Goal: Task Accomplishment & Management: Use online tool/utility

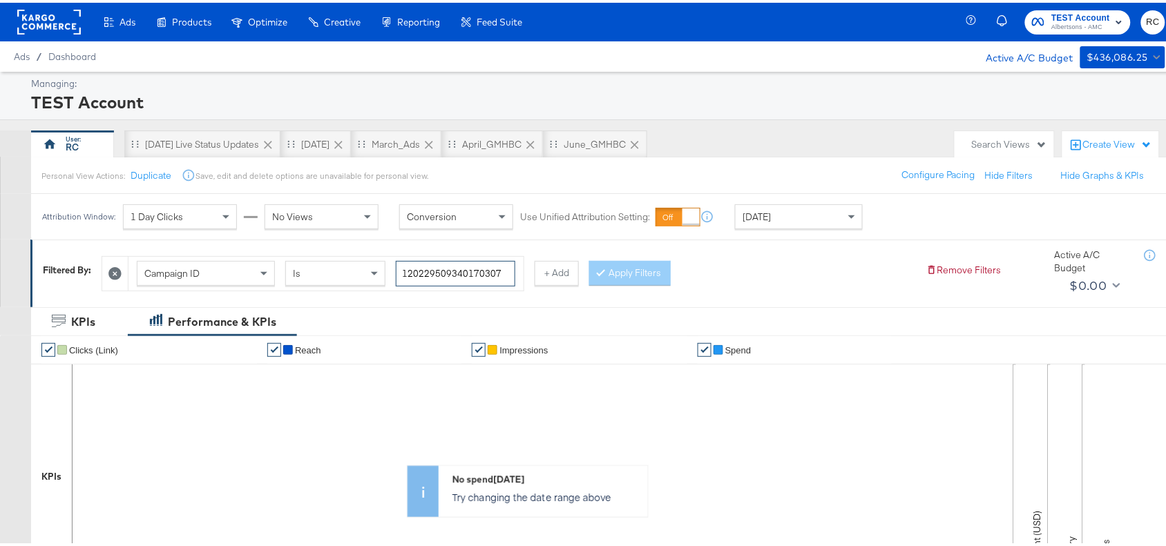
click at [450, 278] on input "120229509340170307" at bounding box center [456, 271] width 120 height 26
paste input "co-branded-hub|Facebook & Instagram|Social Media|FBIG - Premium Carousel & Prod…"
type input "co-branded-hub|Facebook & Instagram|Social Media|FBIG - Premium Carousel & Prod…"
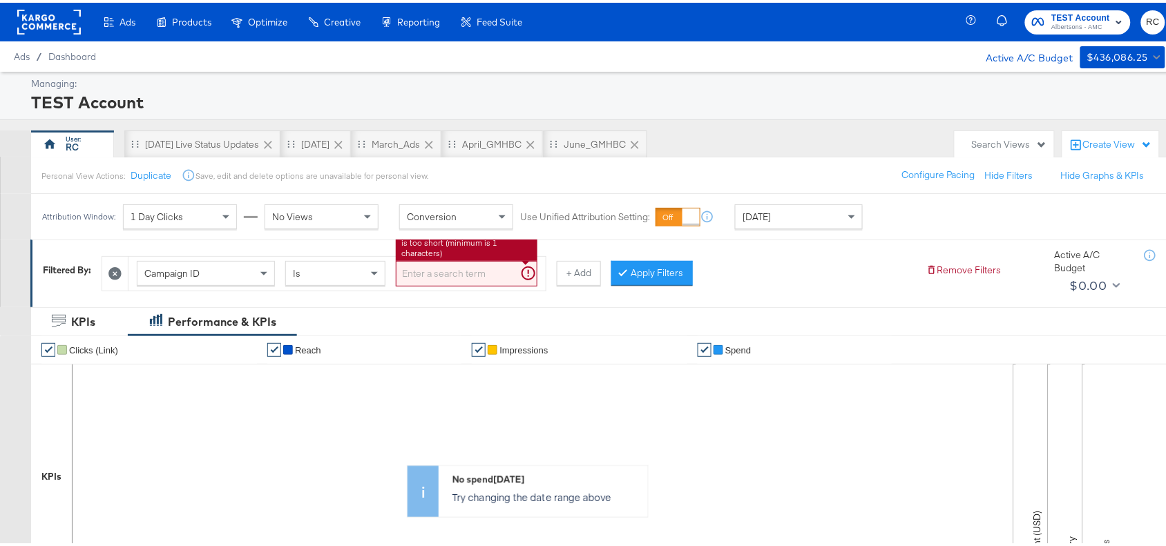
paste input "120229509340170307"
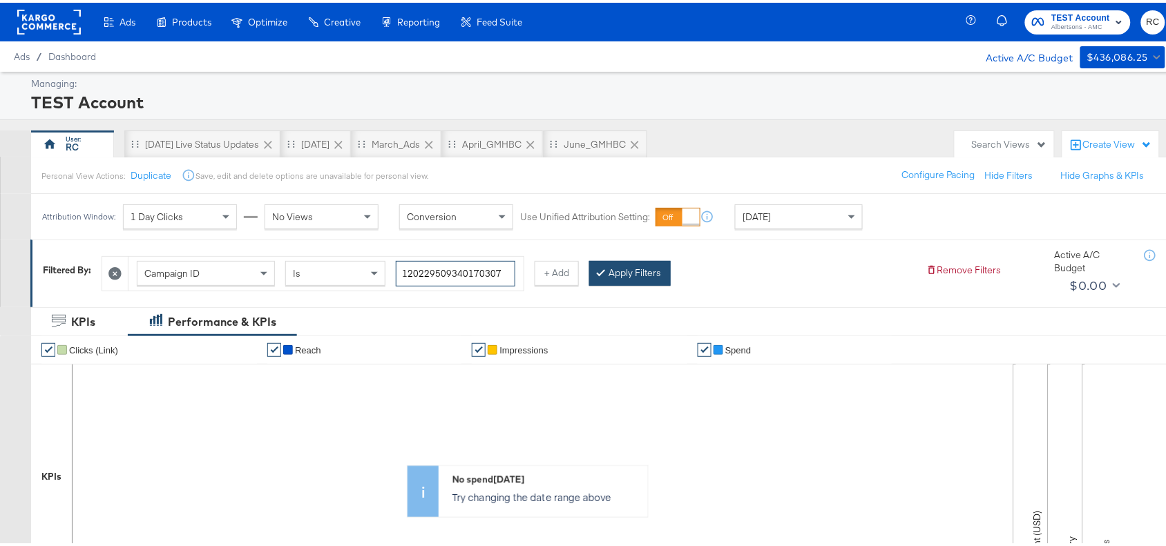
type input "120229509340170307"
click at [650, 274] on button "Apply Filters" at bounding box center [630, 270] width 82 height 25
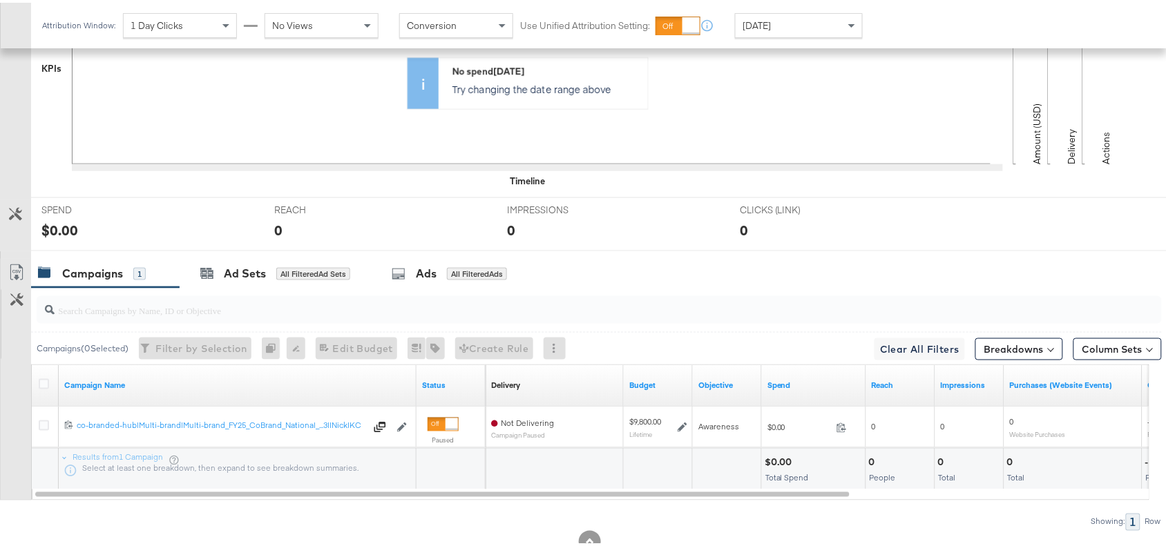
scroll to position [408, 0]
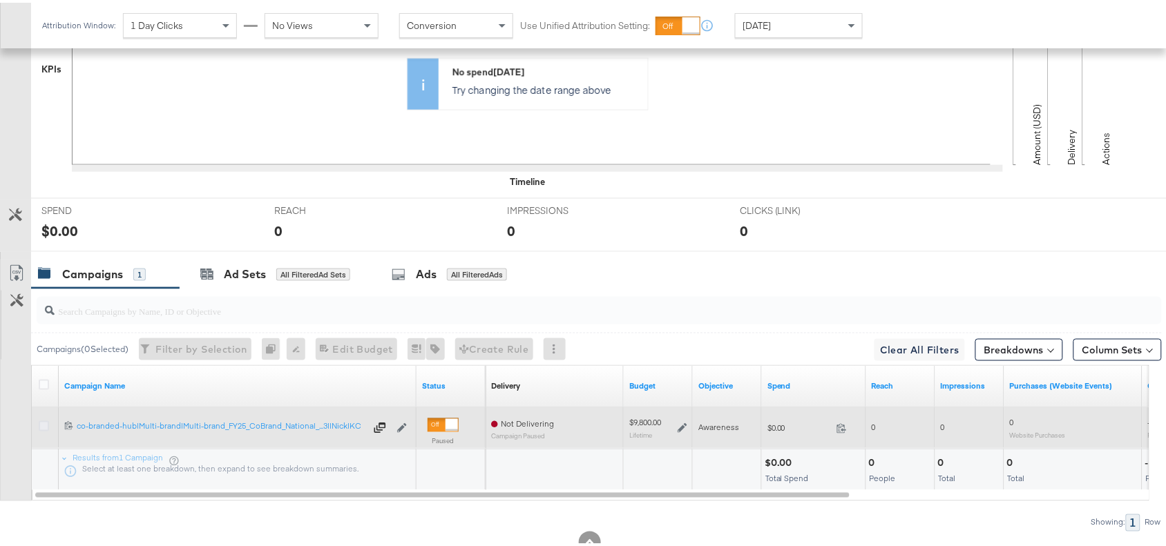
click at [43, 429] on icon at bounding box center [44, 424] width 10 height 10
click at [0, 0] on input "checkbox" at bounding box center [0, 0] width 0 height 0
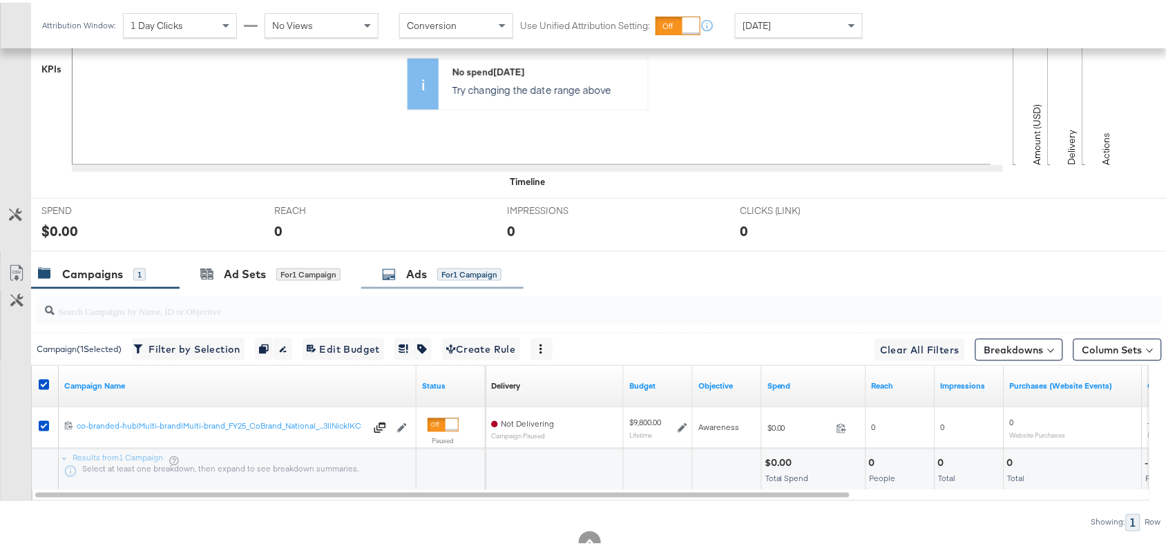
click at [454, 278] on div "for 1 Campaign" at bounding box center [469, 272] width 64 height 12
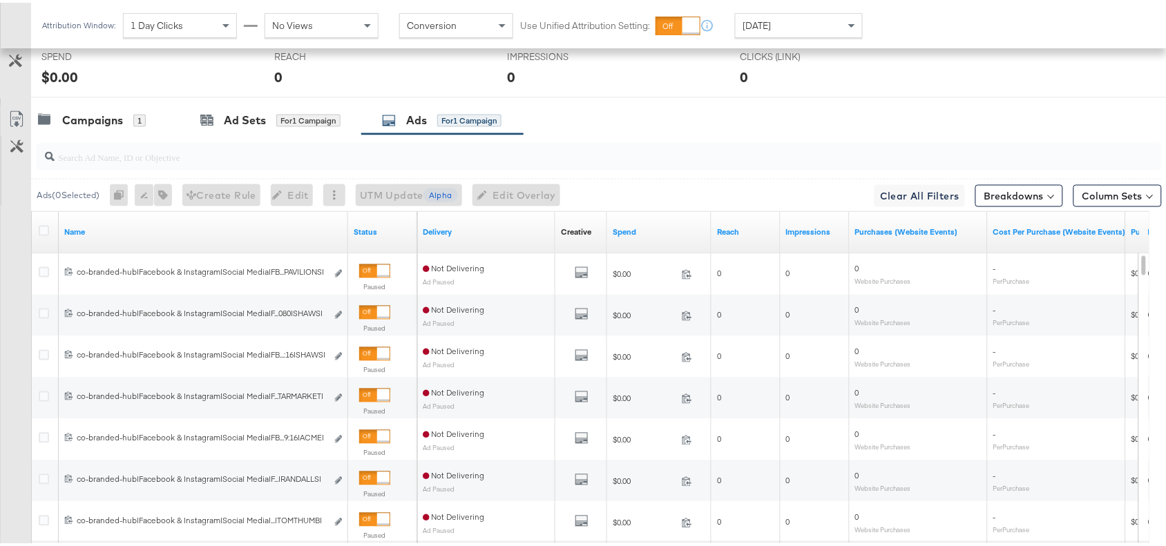
scroll to position [560, 0]
click at [41, 233] on icon at bounding box center [44, 230] width 10 height 10
click at [0, 0] on input "checkbox" at bounding box center [0, 0] width 0 height 0
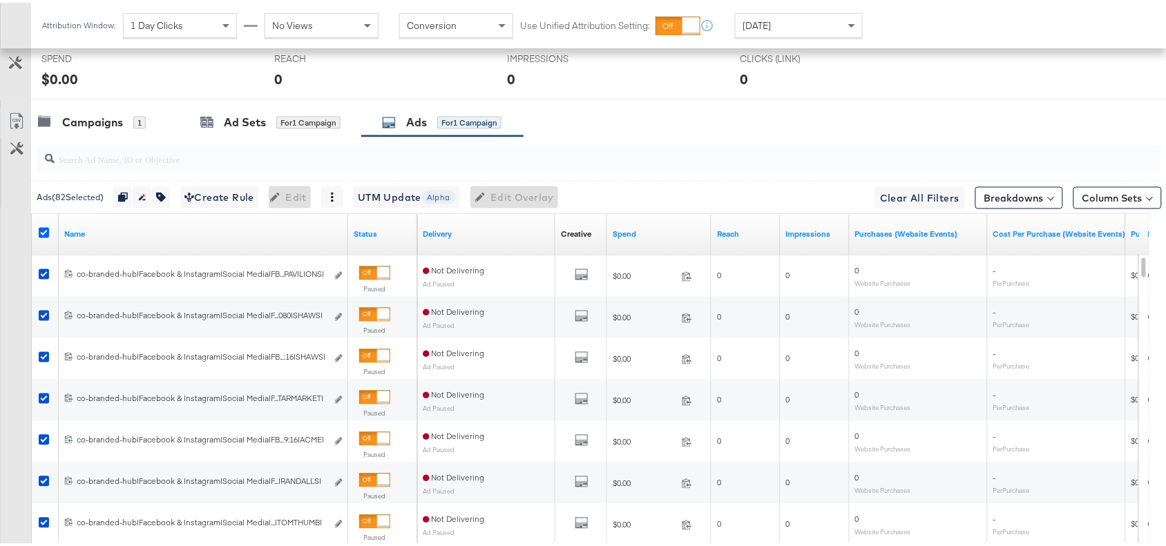
click at [44, 233] on icon at bounding box center [44, 230] width 10 height 10
click at [0, 0] on input "checkbox" at bounding box center [0, 0] width 0 height 0
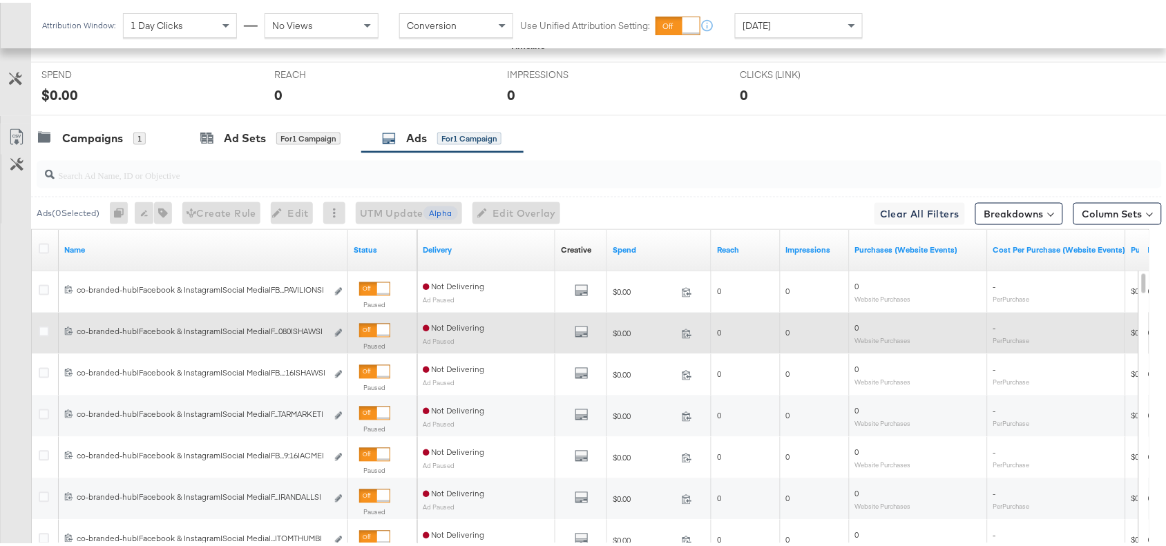
scroll to position [543, 0]
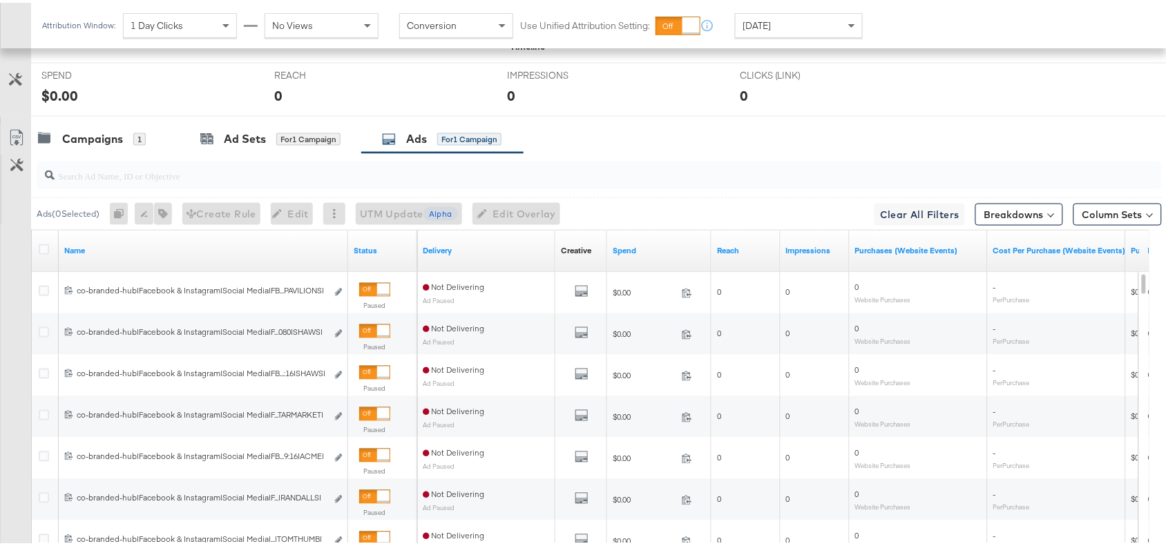
click at [243, 164] on input "search" at bounding box center [557, 167] width 1005 height 27
paste input "co-branded-hub|Facebook & Instagram|Social Media|FBIG - Premium Carousel & Prod…"
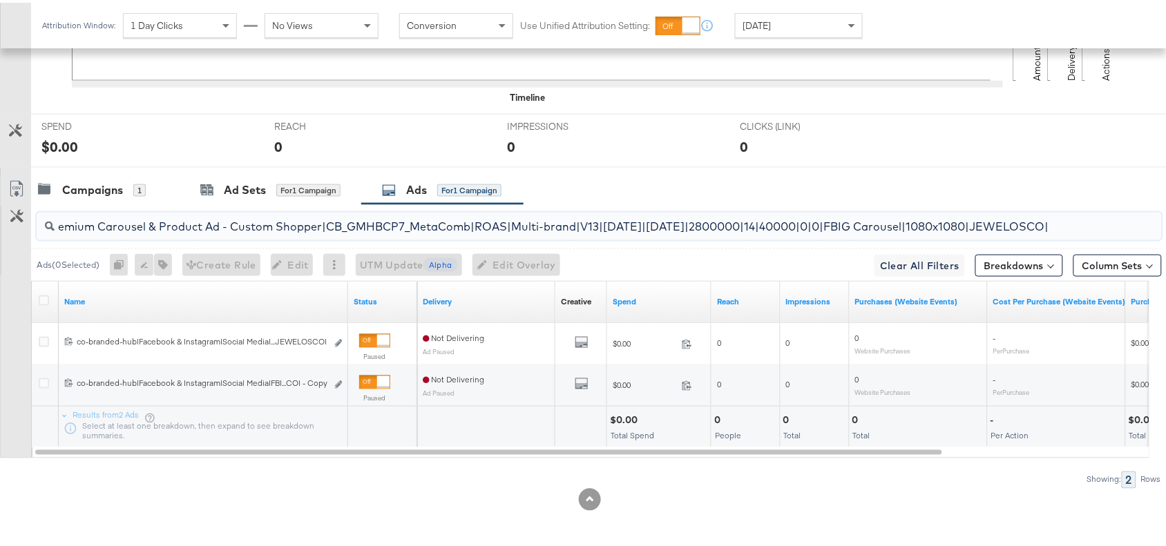
scroll to position [0, 0]
click at [571, 221] on input "co-branded-hub|Facebook & Instagram|Social Media|FBIG - Premium Carousel & Prod…" at bounding box center [557, 218] width 1005 height 27
paste input "7|[DATE]|[DATE]|2800000|14|40000|0|0|FBIG Carousel|1080x1080|PAVILIONS"
click at [360, 231] on input "co-branded-hub|Facebook & Instagram|Social Media|FBIG - Premium Carousel & Prod…" at bounding box center [557, 218] width 1005 height 27
paste input "Video - Custom Shopper|CB_GMHBCP7_MetaComb|ROAS|Multi-Brand|Multiversions|[DATE…"
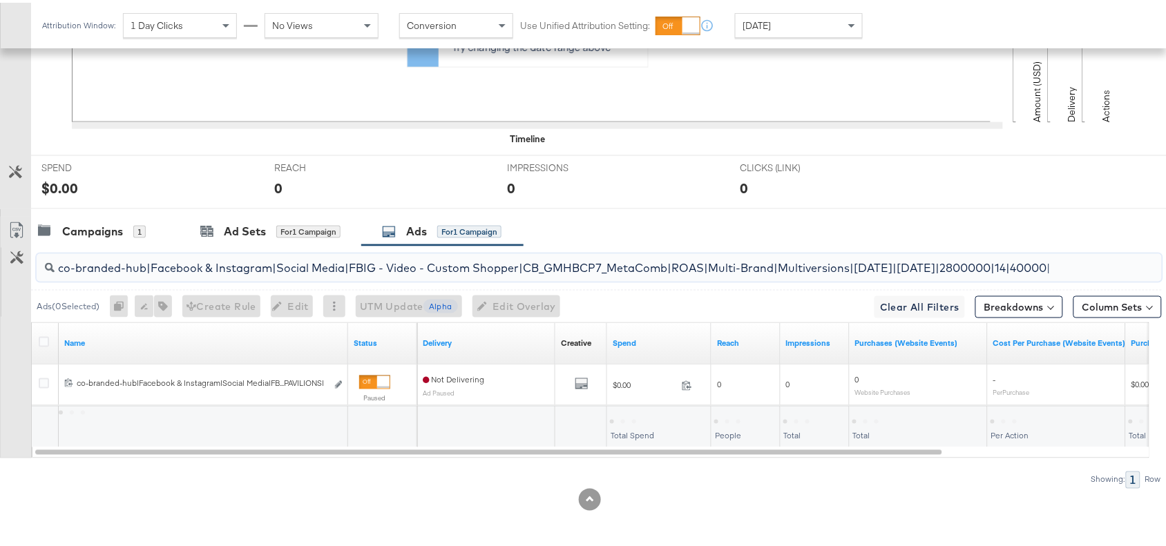
scroll to position [0, 257]
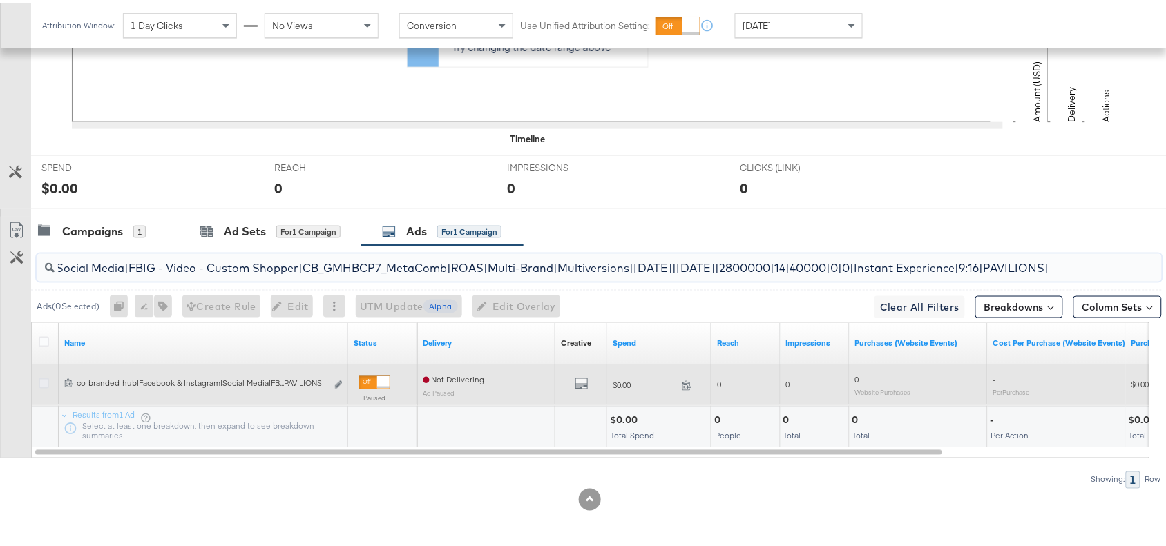
type input "co-branded-hub|Facebook & Instagram|Social Media|FBIG - Video - Custom Shopper|…"
click at [45, 381] on icon at bounding box center [44, 381] width 10 height 10
click at [0, 0] on input "checkbox" at bounding box center [0, 0] width 0 height 0
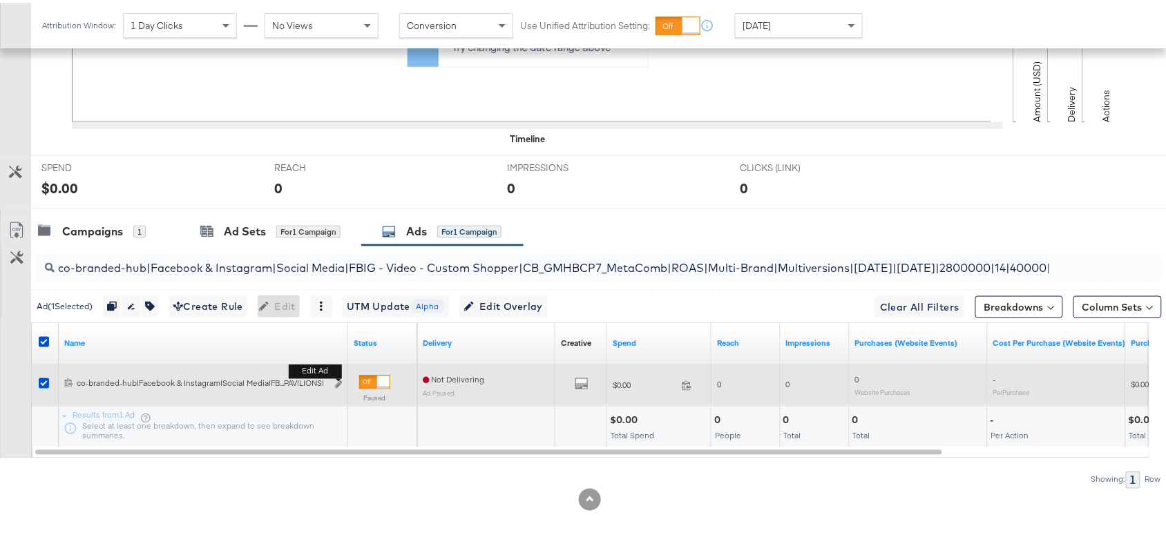
click at [340, 388] on button "Edit ad" at bounding box center [338, 383] width 8 height 15
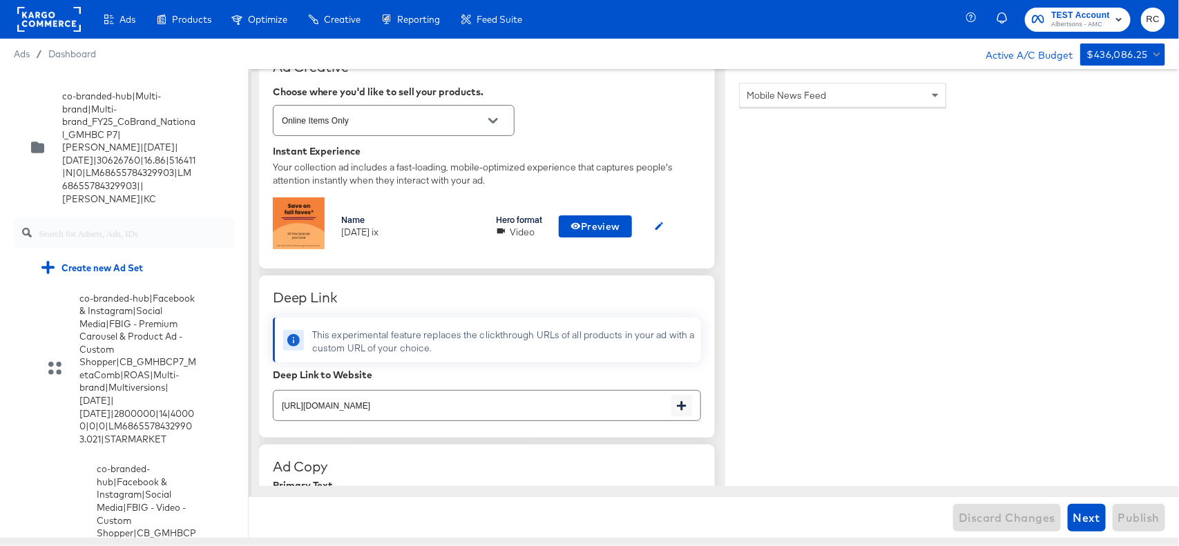
scroll to position [330, 0]
click at [665, 228] on icon "button" at bounding box center [659, 227] width 10 height 10
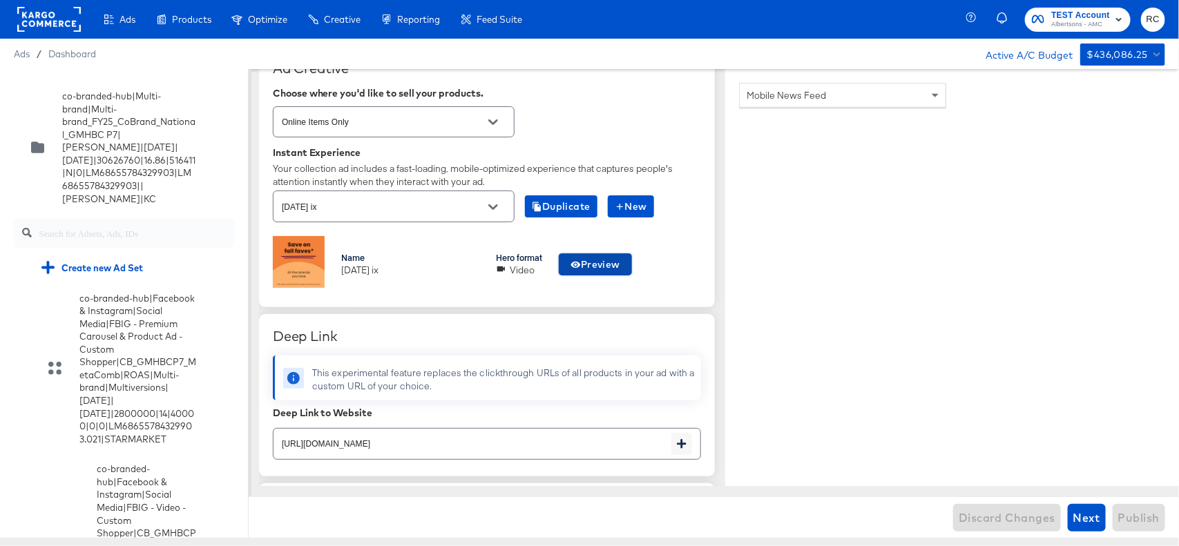
click at [577, 263] on icon "button" at bounding box center [576, 265] width 10 height 6
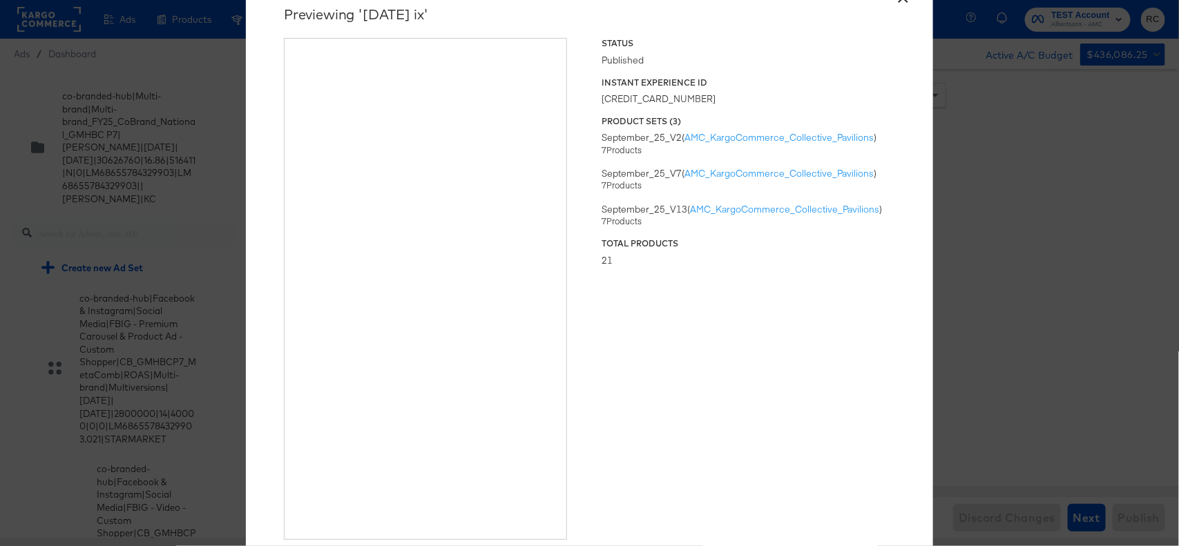
click at [1065, 156] on div "× Previewing ' [DATE] ix ' Status Published Instant Experience ID [CREDIT_CARD_…" at bounding box center [589, 273] width 1179 height 546
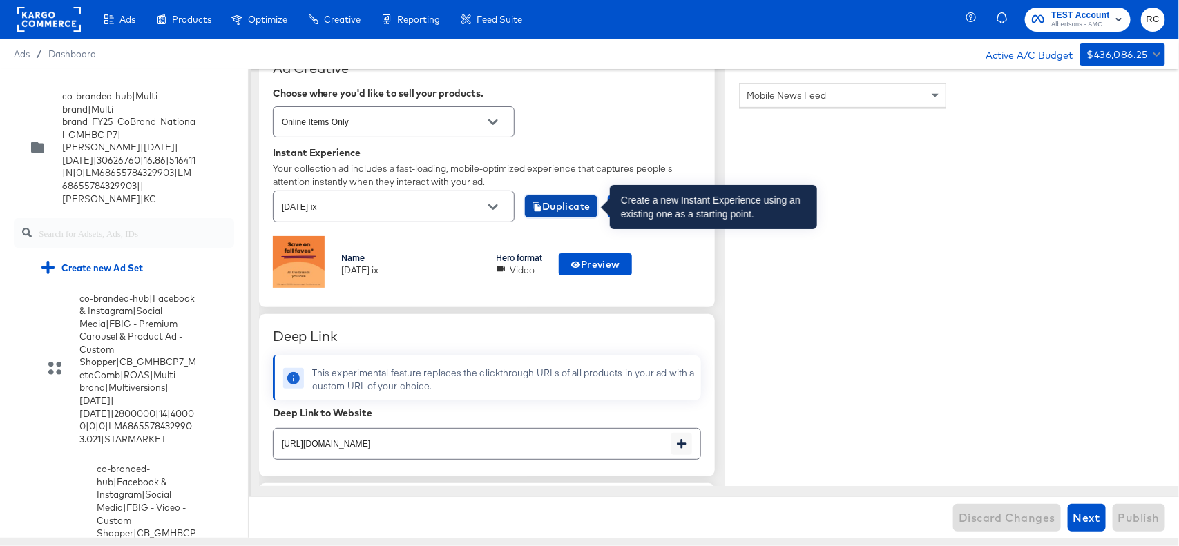
click at [565, 204] on span "Duplicate" at bounding box center [561, 206] width 59 height 17
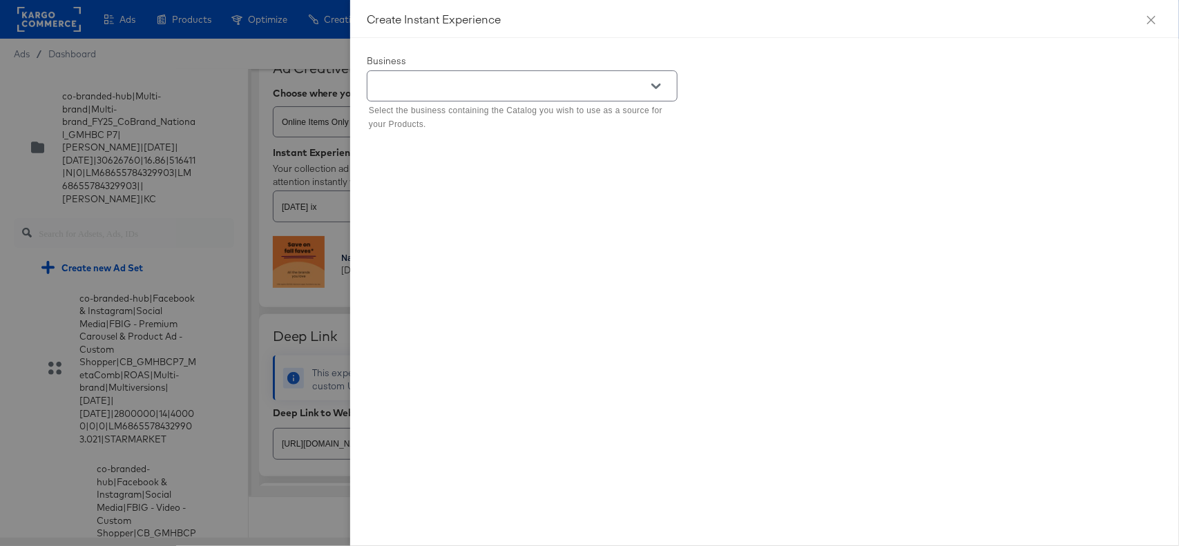
click at [660, 90] on icon "Open" at bounding box center [656, 87] width 10 height 10
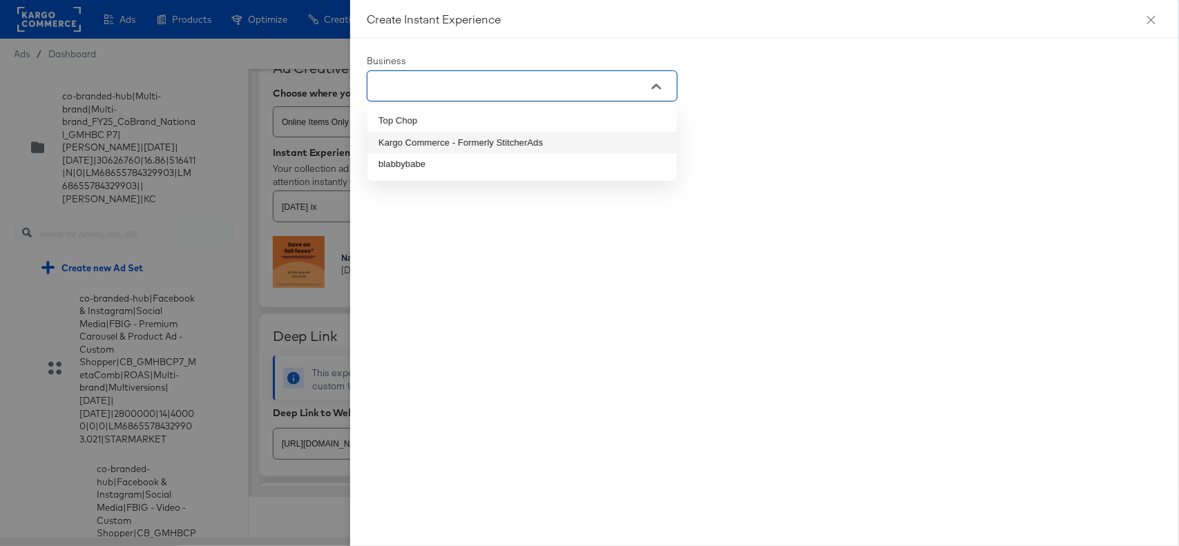
click at [578, 144] on li "Kargo Commerce - Formerly StitcherAds" at bounding box center [522, 143] width 309 height 22
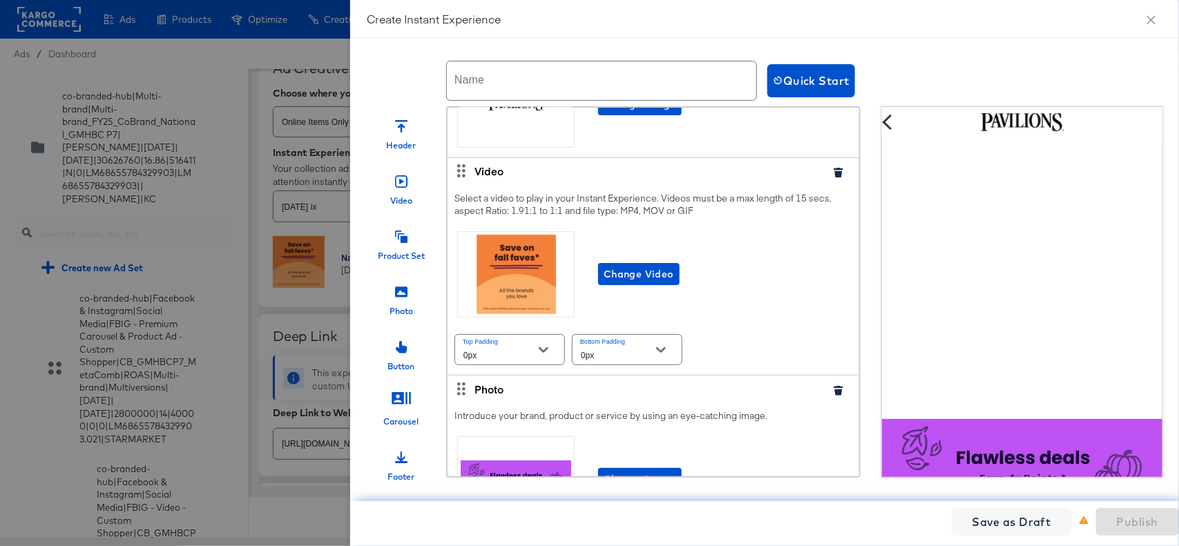
scroll to position [0, 0]
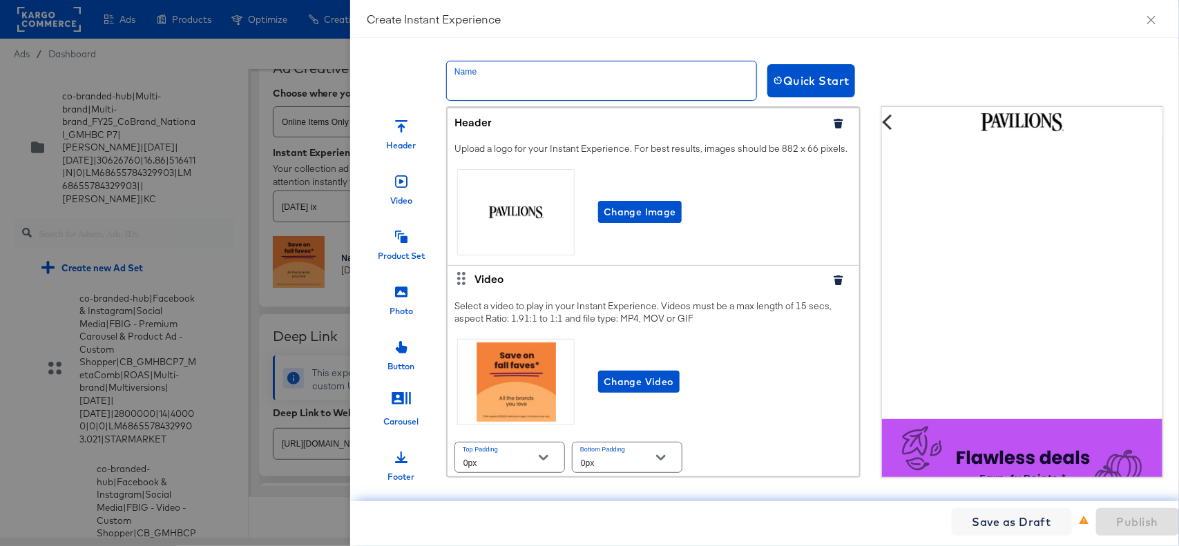
click at [561, 95] on input "text" at bounding box center [601, 80] width 309 height 39
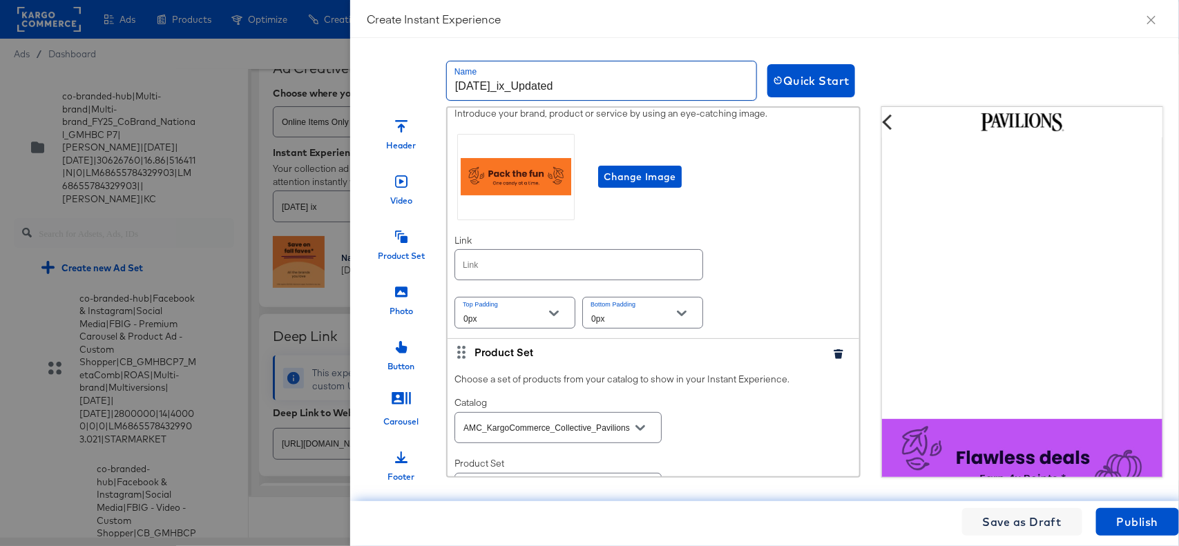
scroll to position [2433, 0]
type input "[DATE]_ix_Updated"
click at [603, 279] on input "text" at bounding box center [578, 264] width 247 height 30
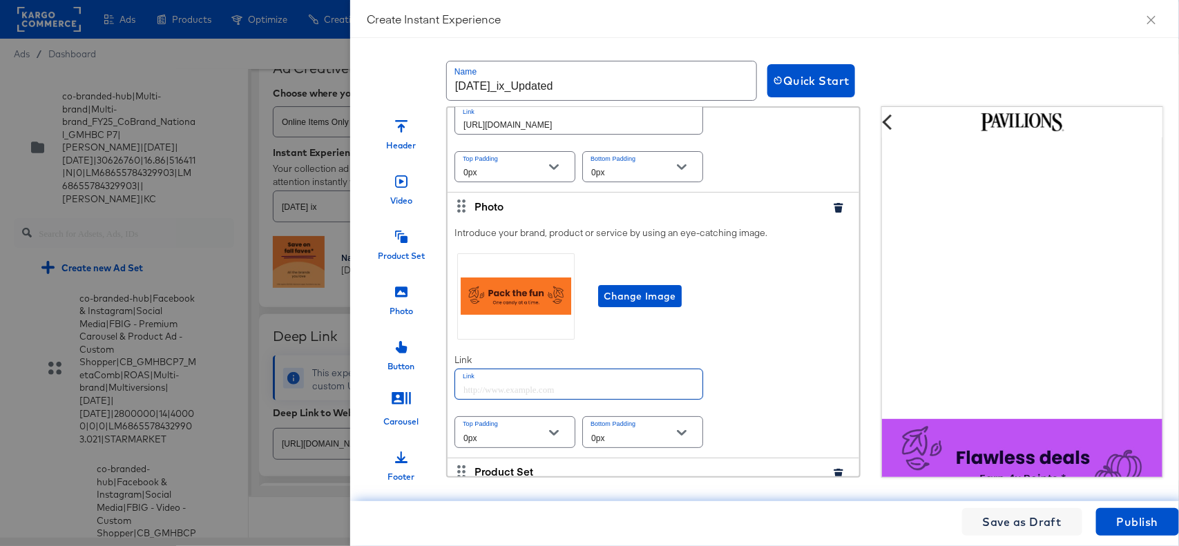
scroll to position [2314, 0]
paste input "[URL][DOMAIN_NAME]"
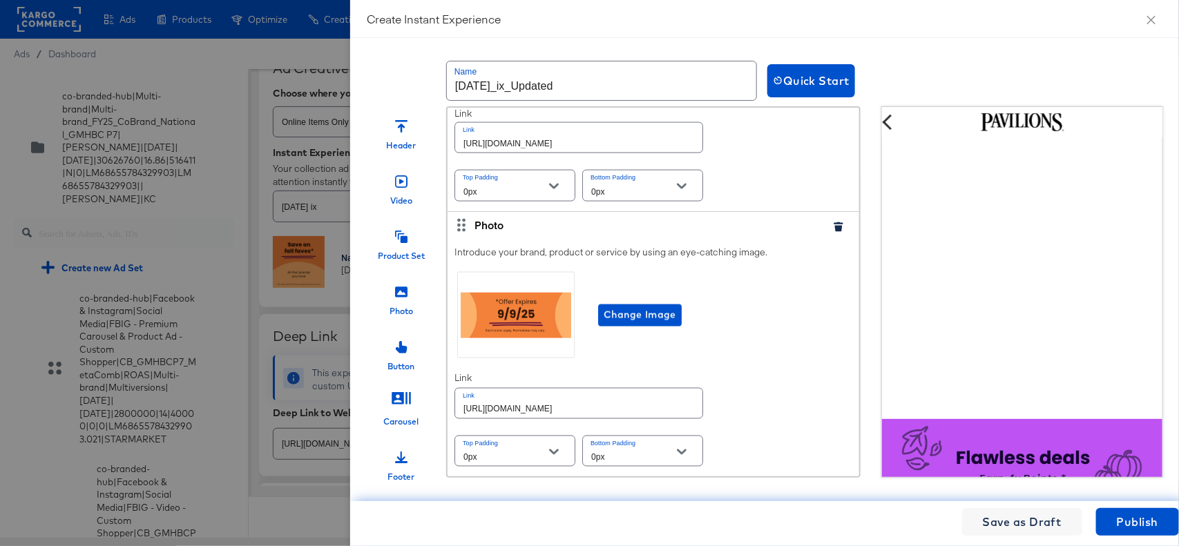
scroll to position [16, 0]
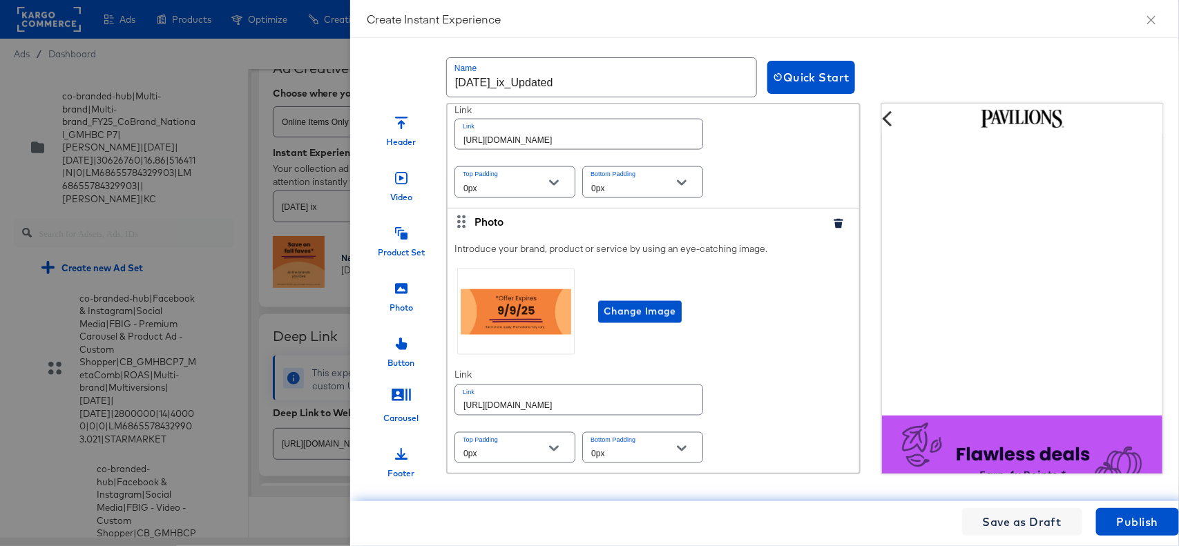
type input "[URL][DOMAIN_NAME]"
click at [1127, 519] on span "Publish" at bounding box center [1137, 522] width 41 height 19
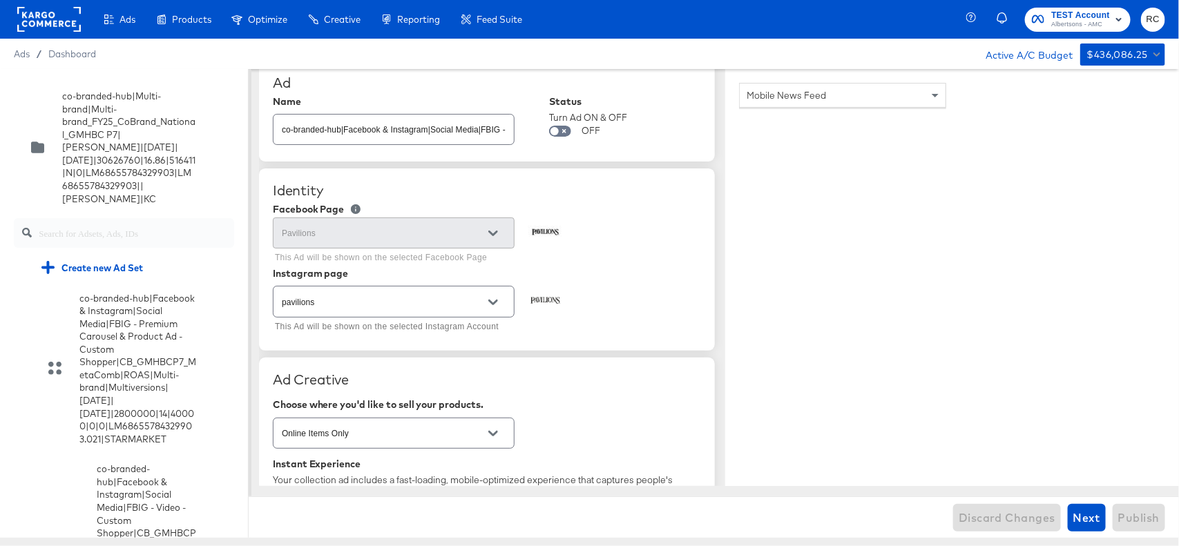
scroll to position [0, 0]
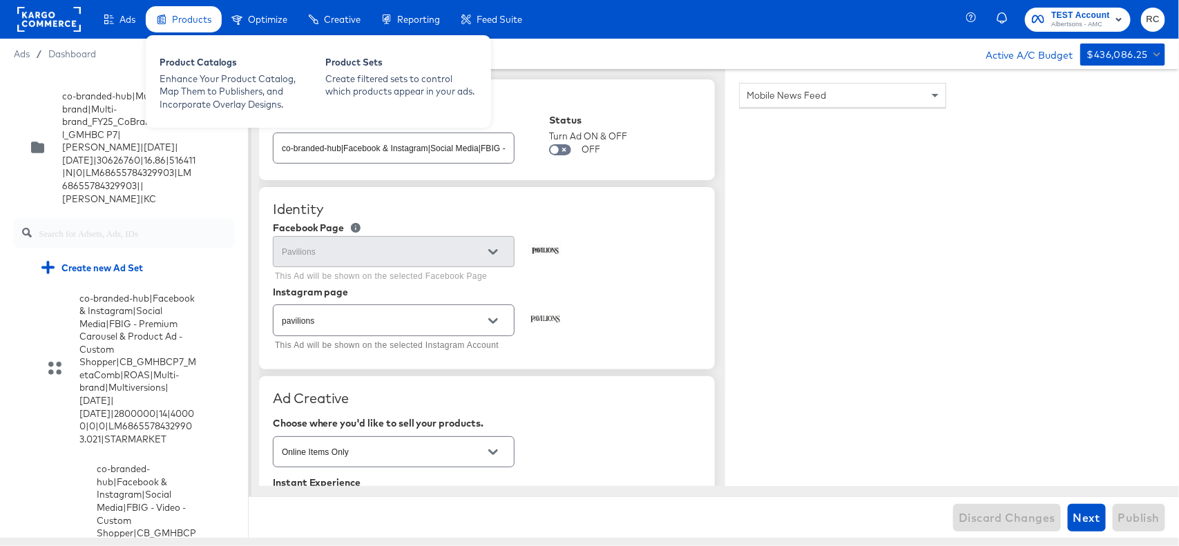
type textarea "x"
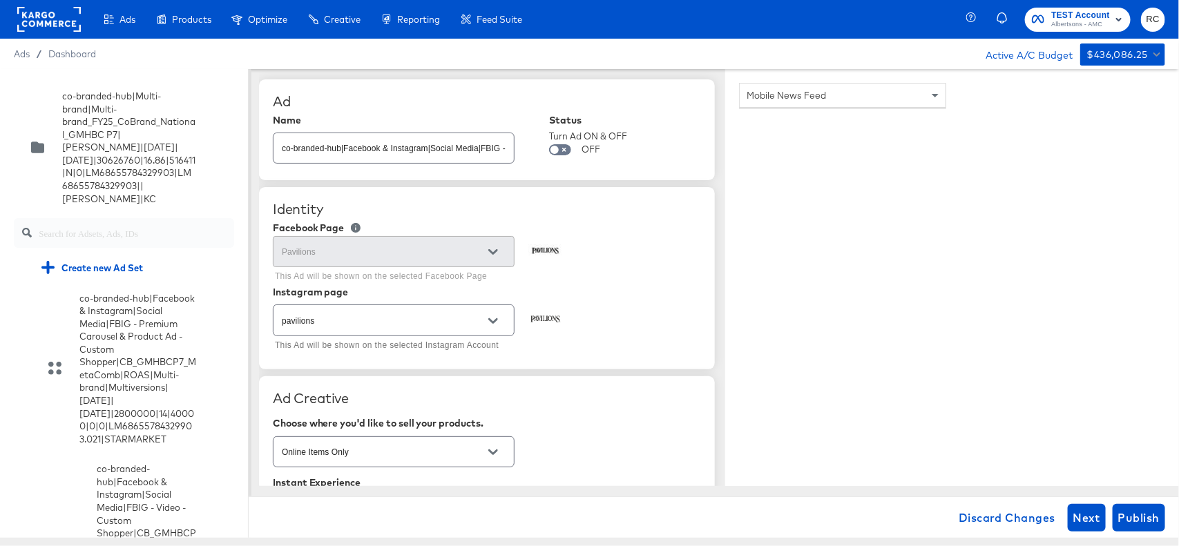
scroll to position [2315, 0]
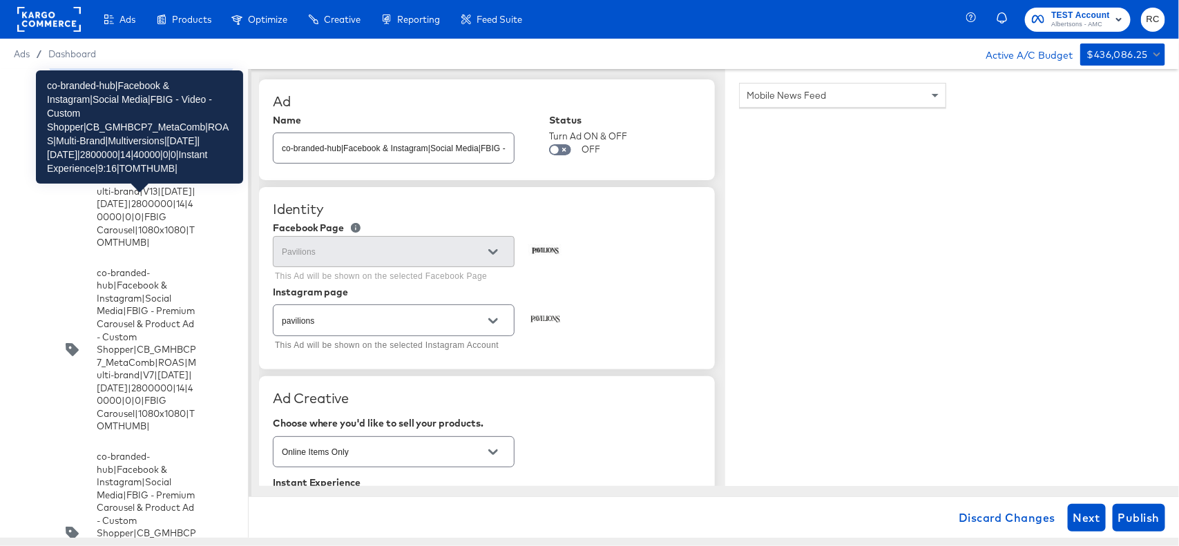
type textarea "x"
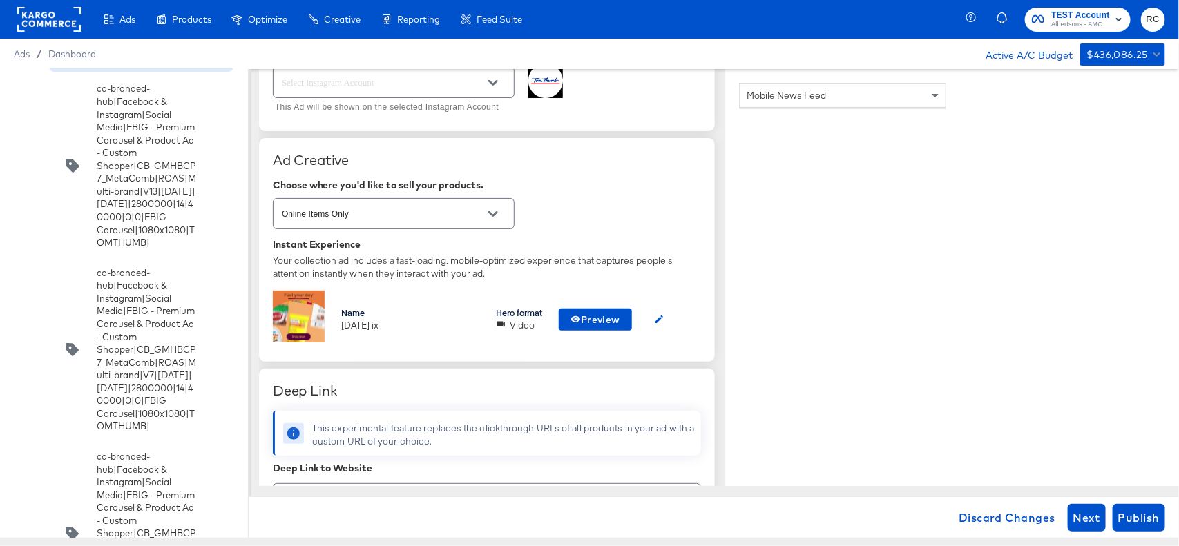
scroll to position [237, 0]
click at [665, 325] on icon "button" at bounding box center [659, 321] width 10 height 10
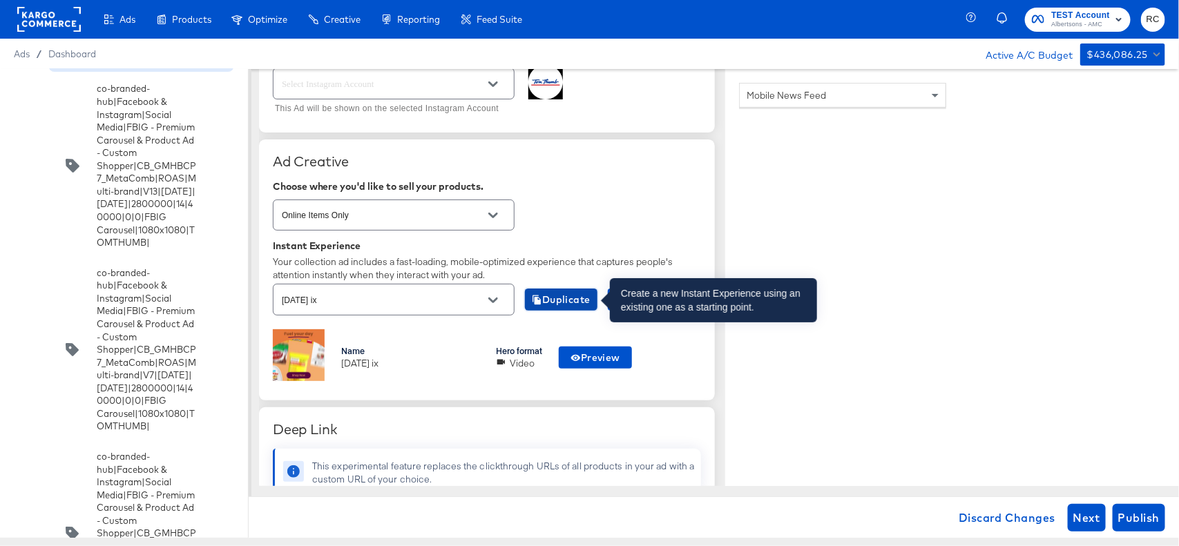
click at [584, 303] on span "Duplicate" at bounding box center [561, 300] width 59 height 17
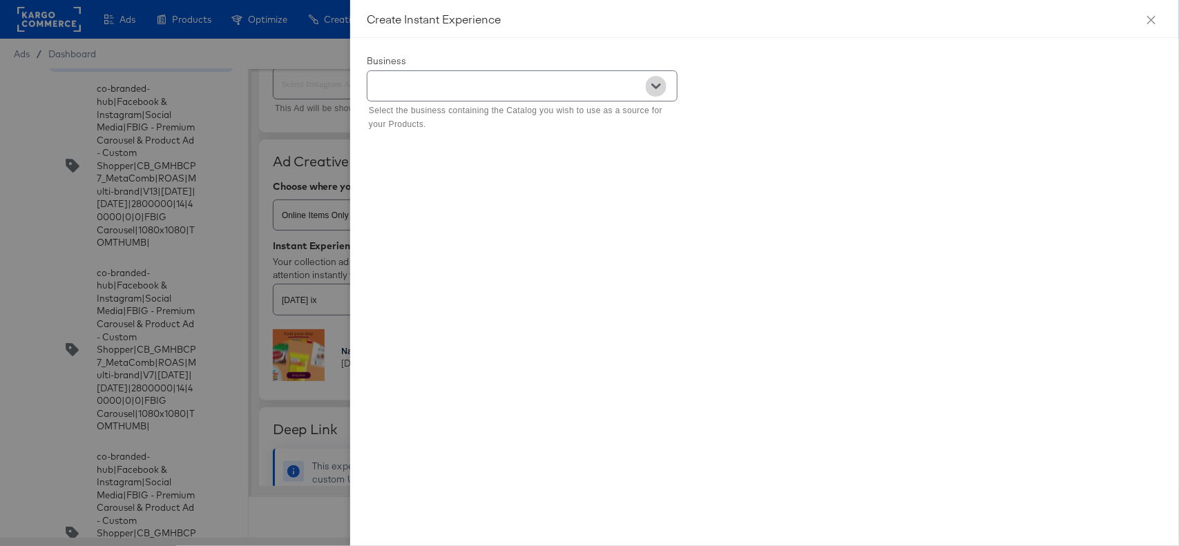
click at [658, 91] on icon "Open" at bounding box center [656, 87] width 10 height 10
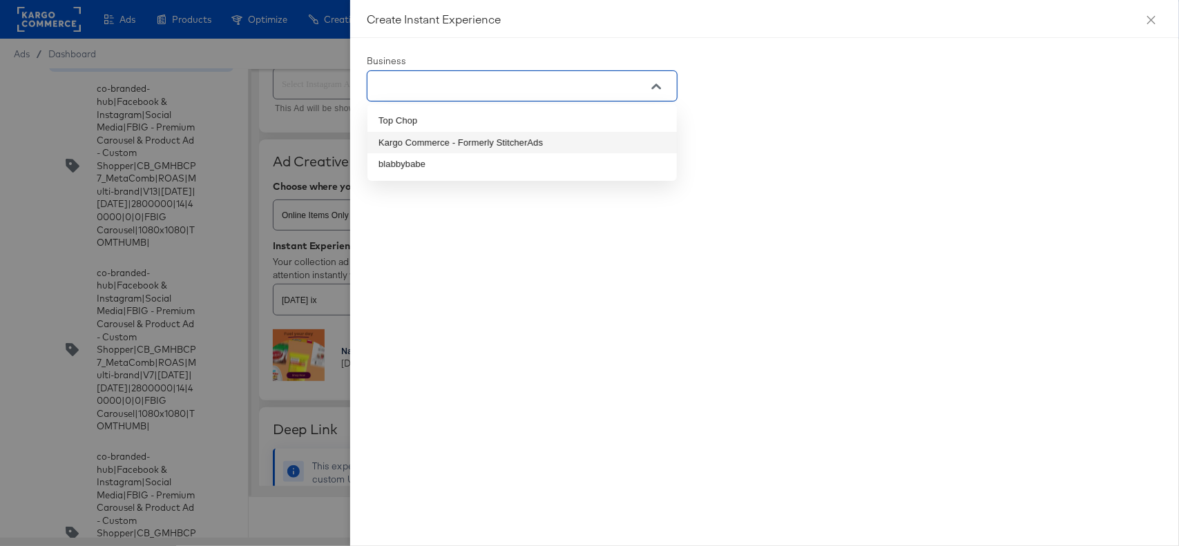
click at [517, 136] on li "Kargo Commerce - Formerly StitcherAds" at bounding box center [522, 143] width 309 height 22
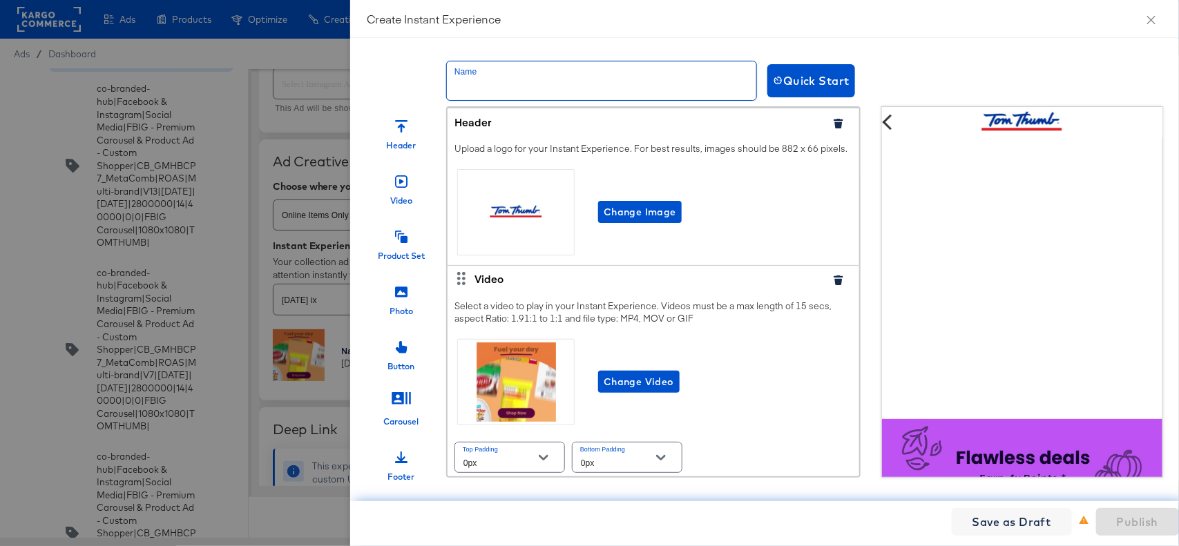
click at [550, 83] on input "text" at bounding box center [601, 80] width 309 height 39
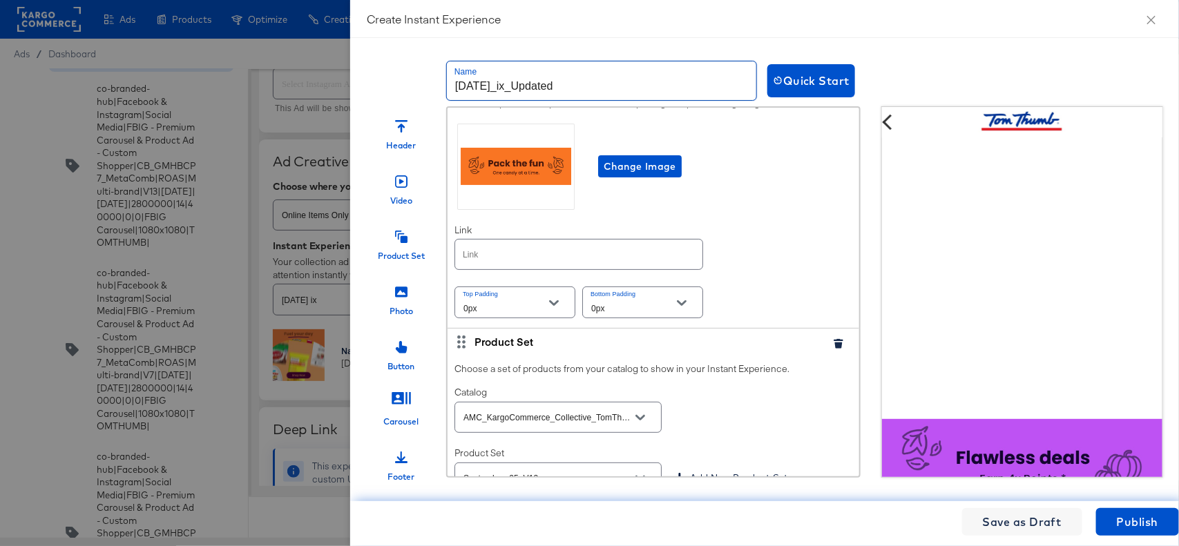
scroll to position [2443, 0]
type input "[DATE]_ix_Updated"
click at [548, 269] on input "text" at bounding box center [578, 254] width 247 height 30
paste input "[URL][DOMAIN_NAME]"
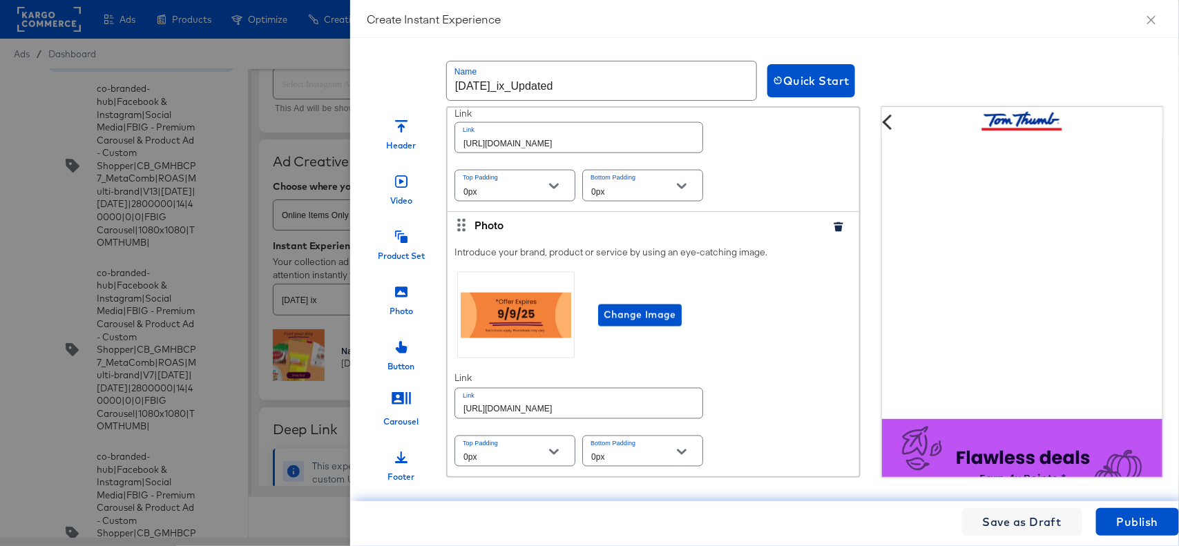
scroll to position [16, 0]
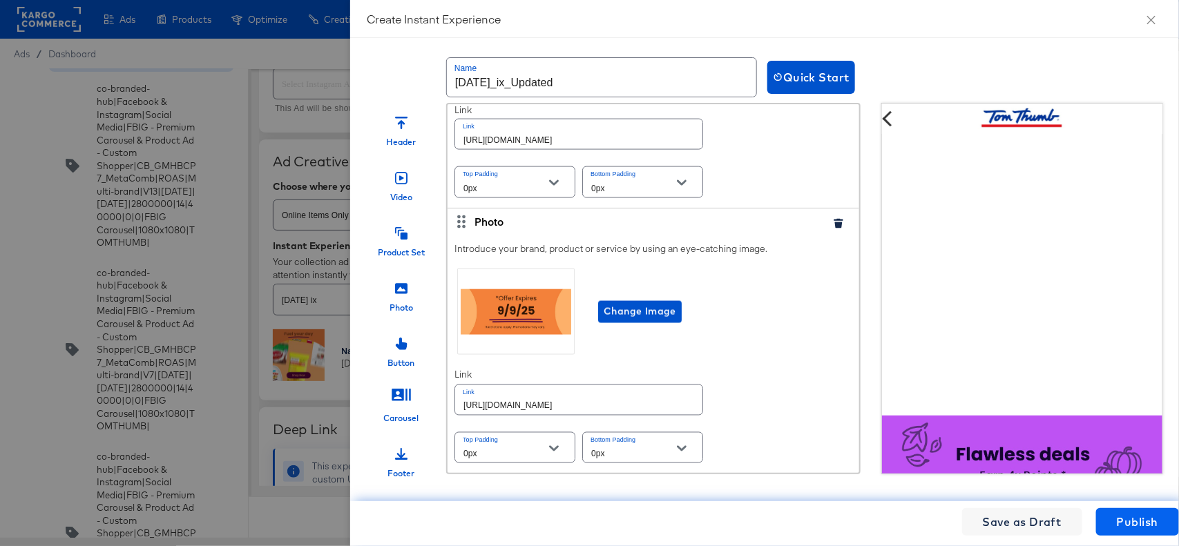
type input "[URL][DOMAIN_NAME]"
click at [1154, 522] on span "Publish" at bounding box center [1137, 522] width 41 height 19
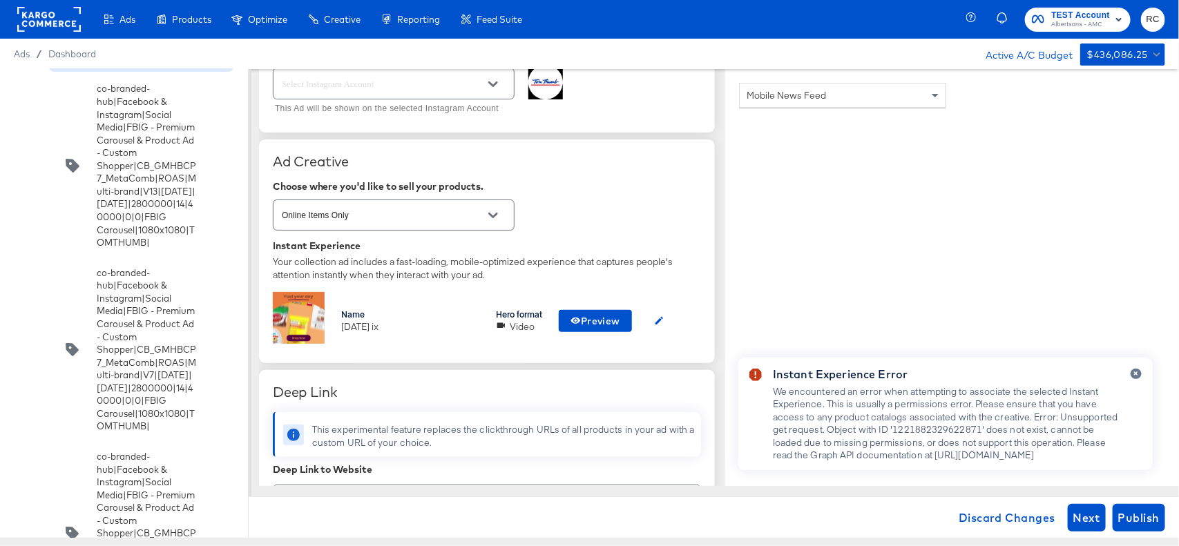
type textarea "x"
click at [1138, 372] on icon "button" at bounding box center [1136, 374] width 4 height 4
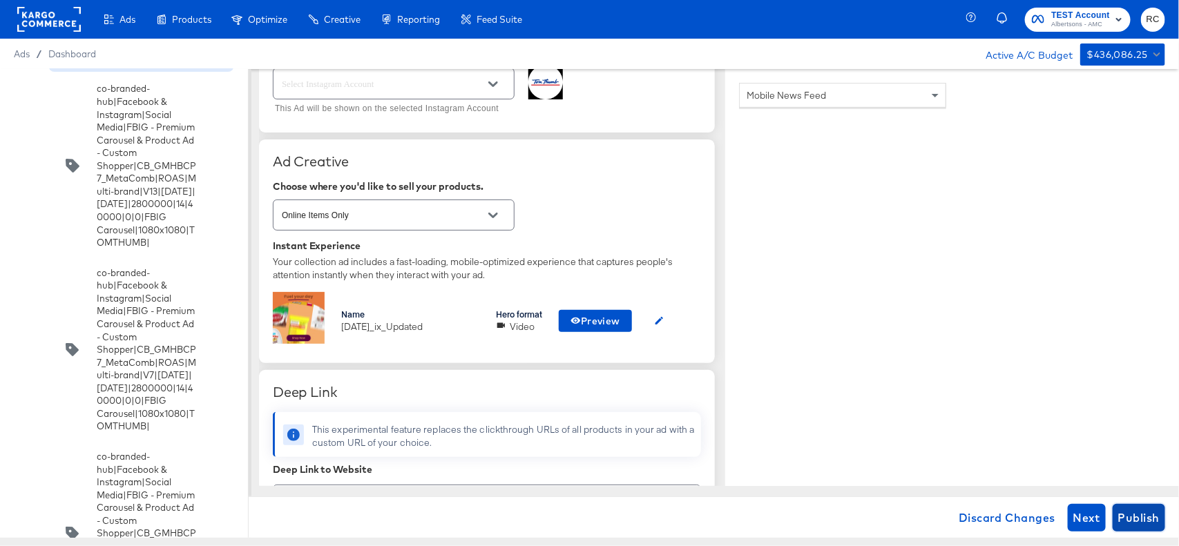
click at [1150, 520] on span "Publish" at bounding box center [1138, 517] width 41 height 19
type textarea "x"
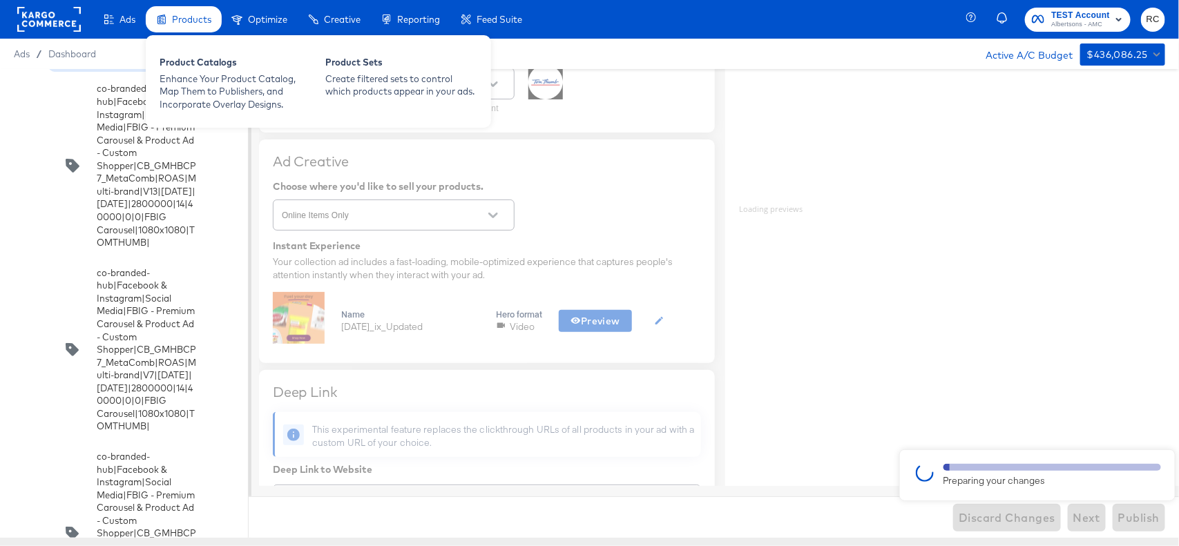
type textarea "x"
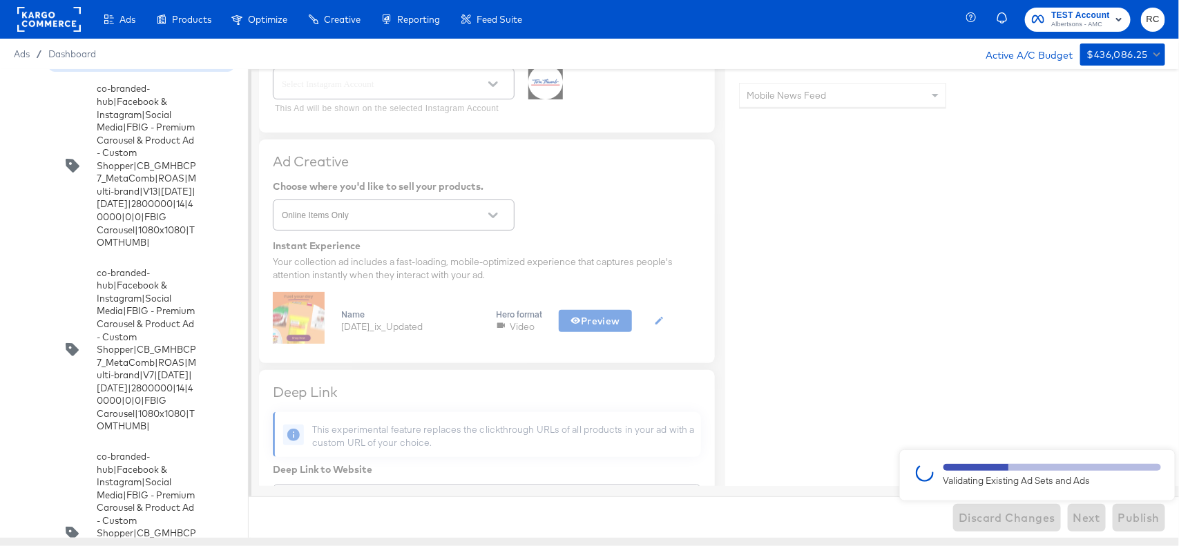
type textarea "x"
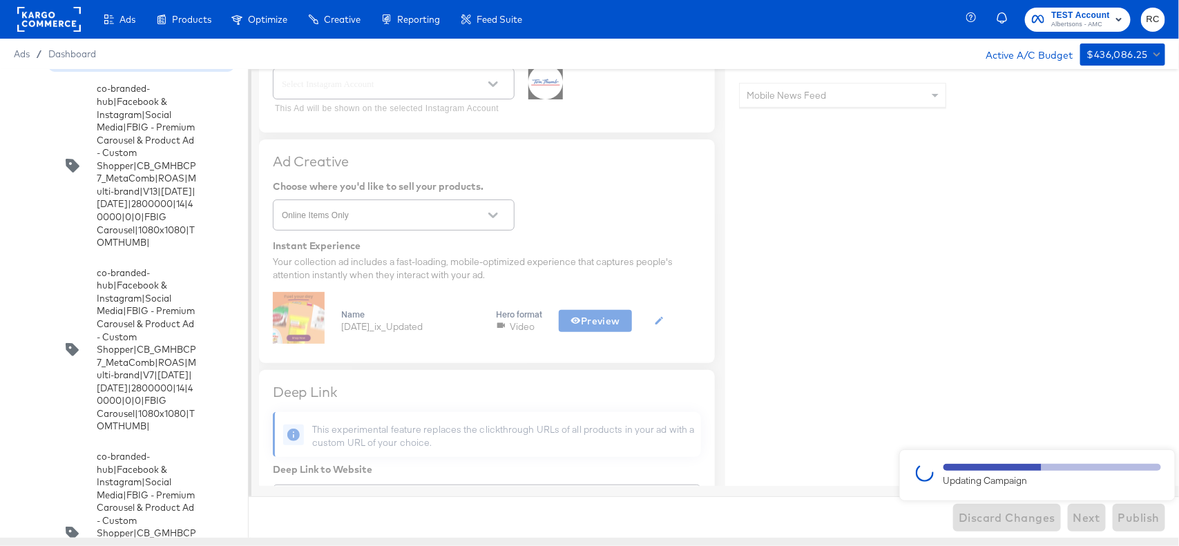
type textarea "x"
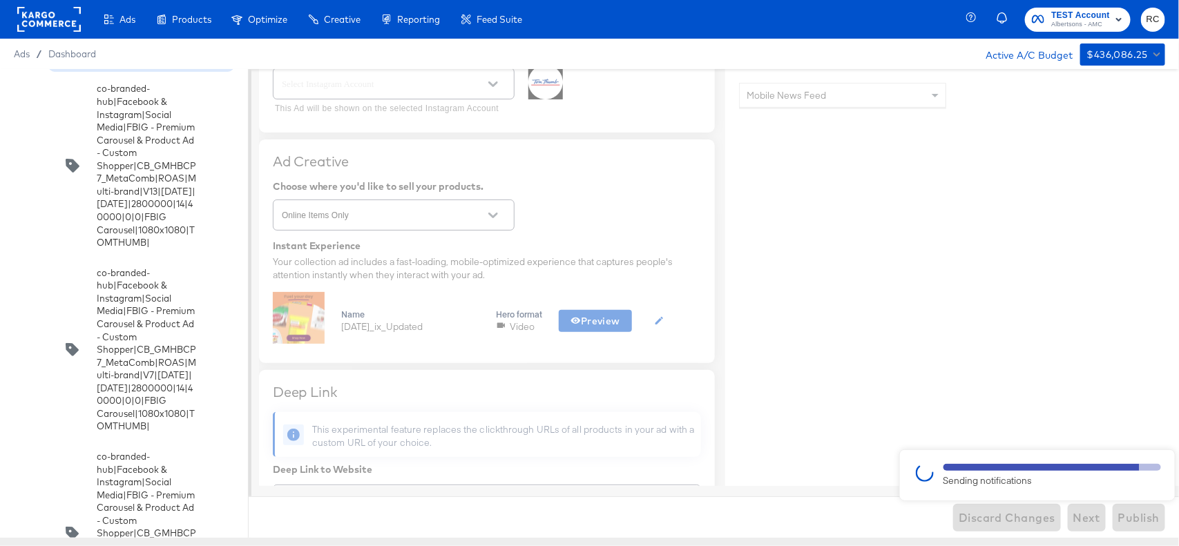
type textarea "x"
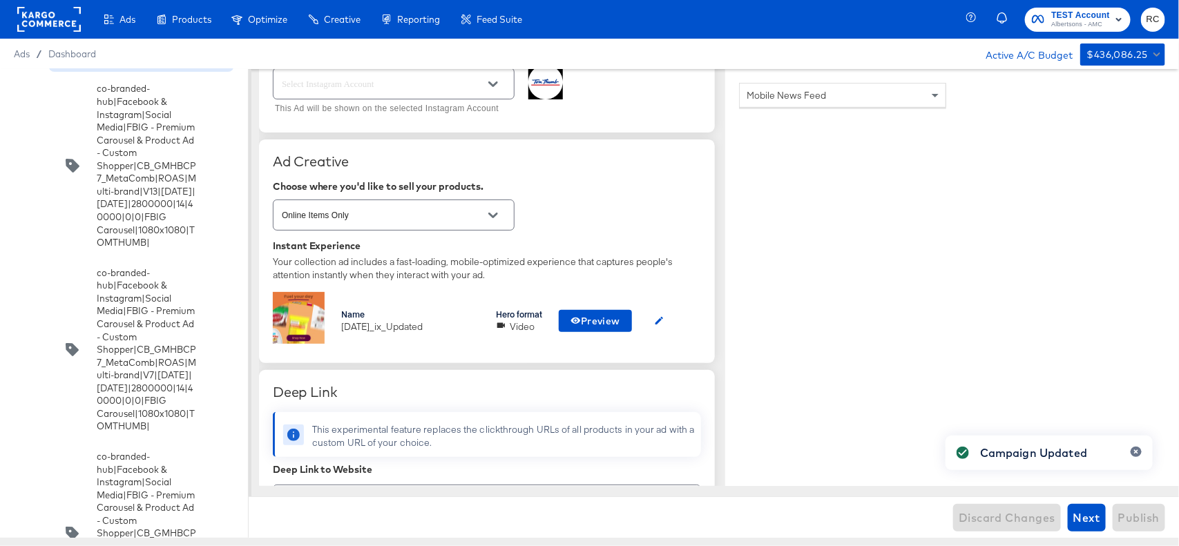
type textarea "x"
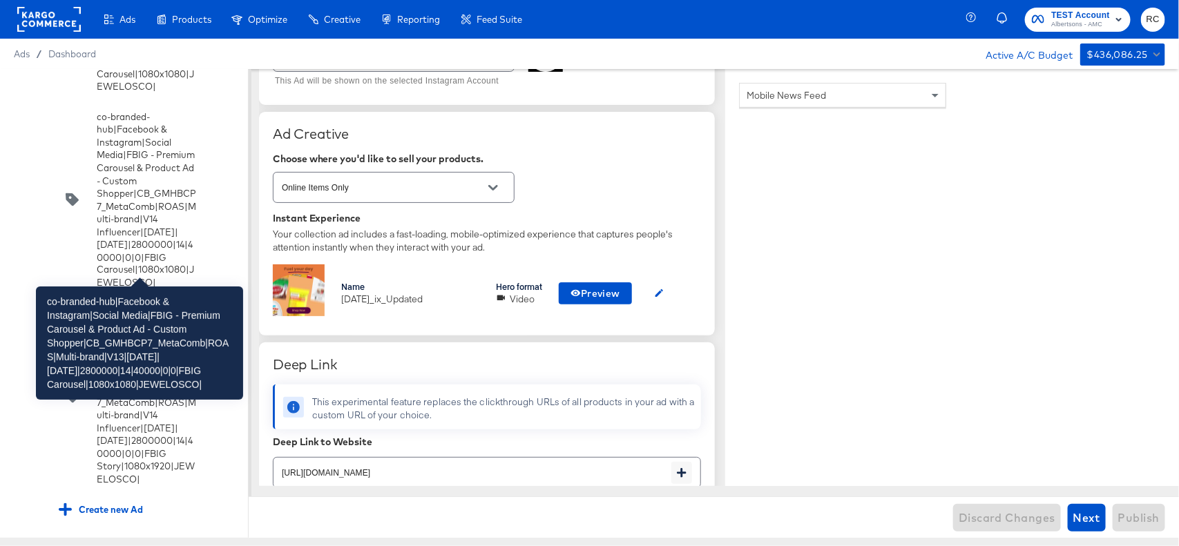
scroll to position [19173, 0]
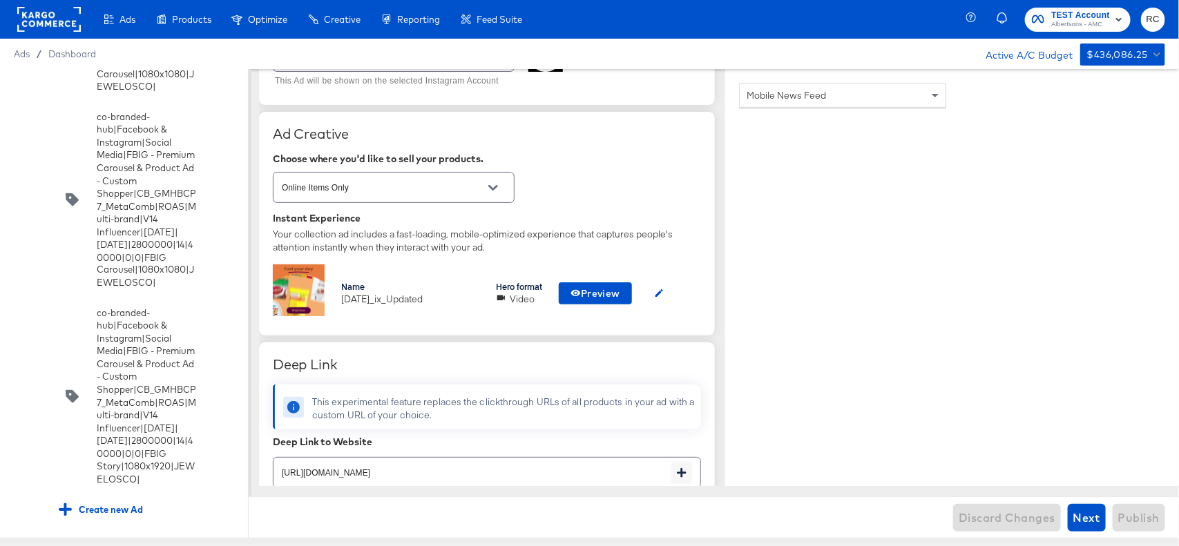
click at [0, 0] on input "checkbox" at bounding box center [0, 0] width 0 height 0
click at [218, 97] on div at bounding box center [220, 90] width 23 height 23
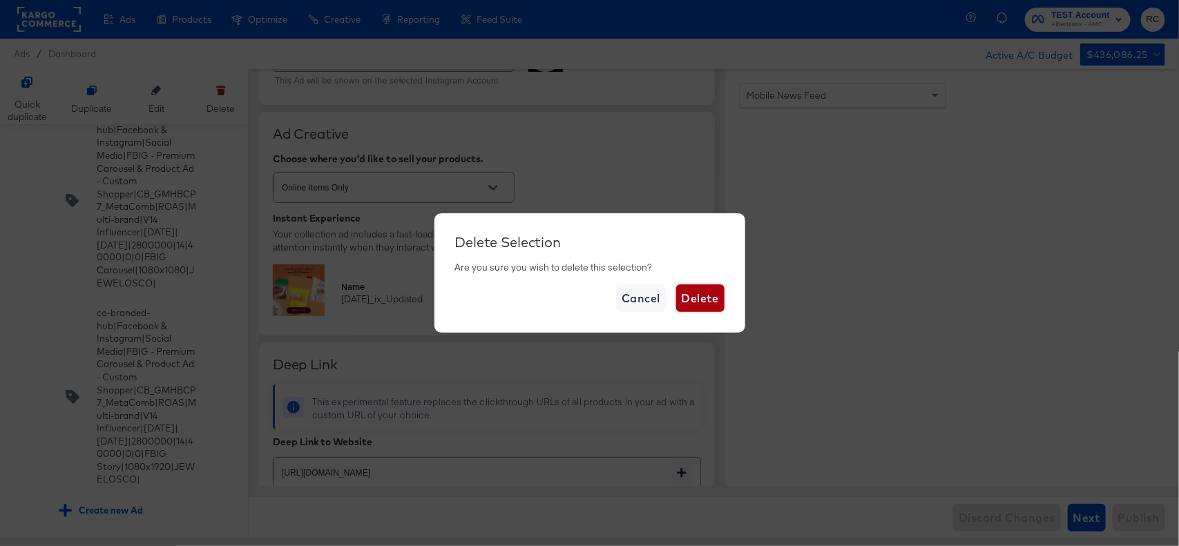
click at [716, 301] on span "Delete" at bounding box center [700, 298] width 37 height 19
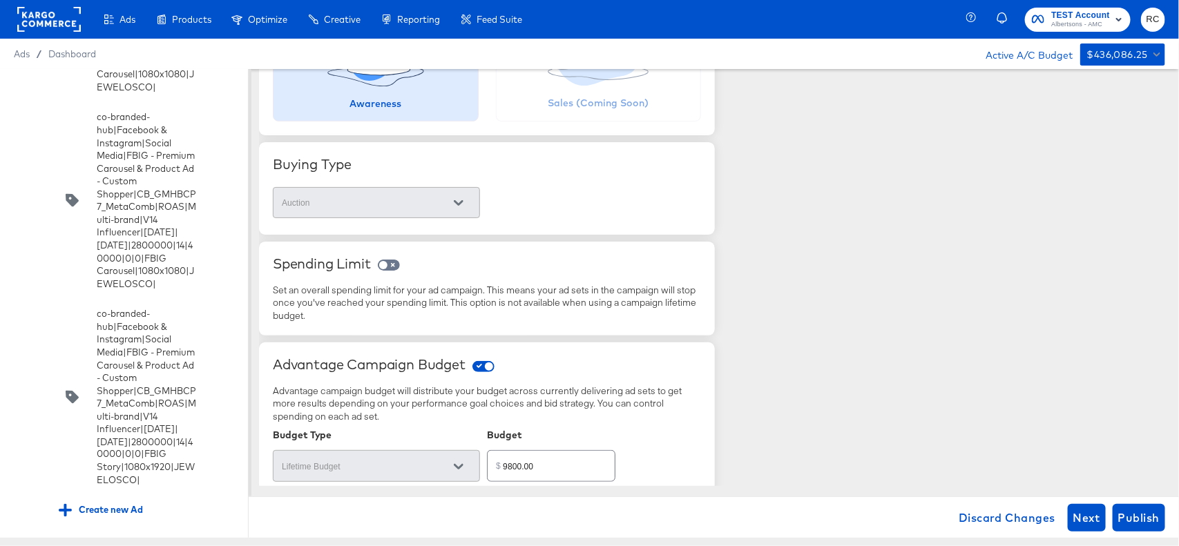
scroll to position [19141, 0]
click at [1138, 511] on span "Publish" at bounding box center [1138, 517] width 41 height 19
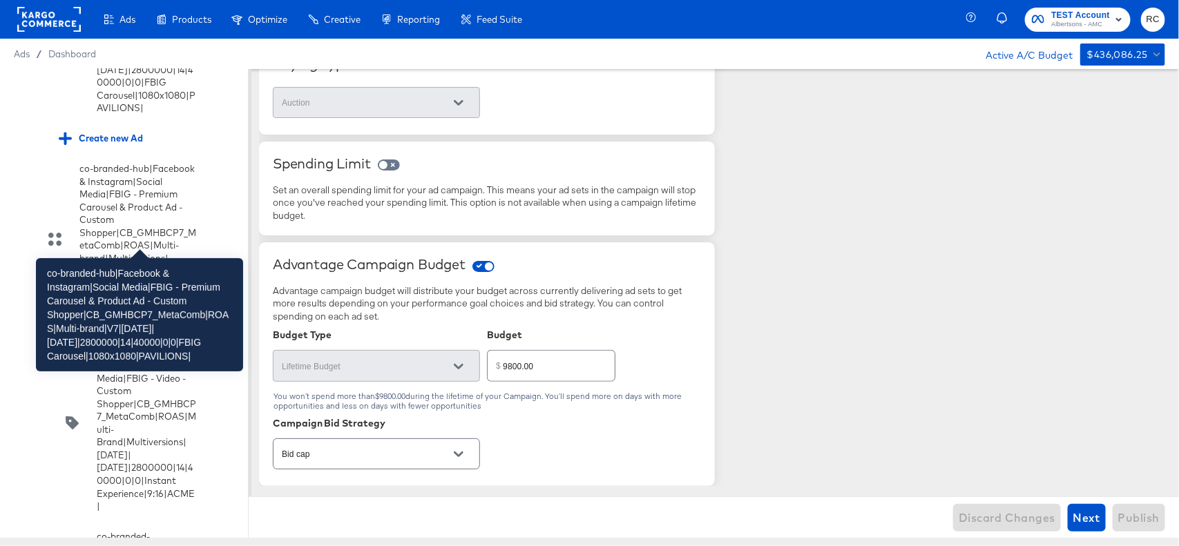
scroll to position [9003, 0]
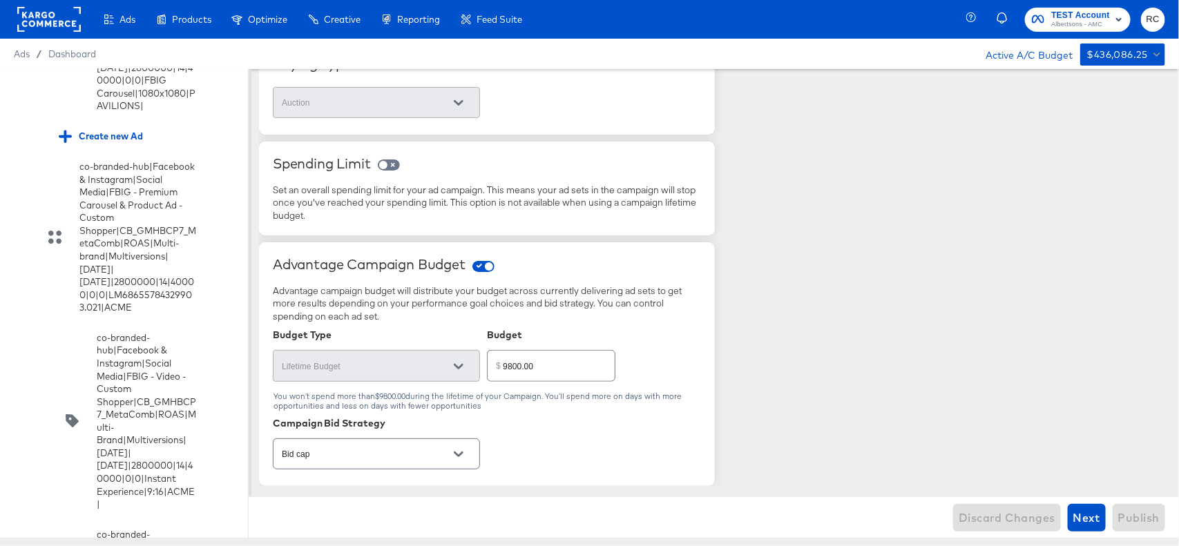
click at [0, 0] on input "checkbox" at bounding box center [0, 0] width 0 height 0
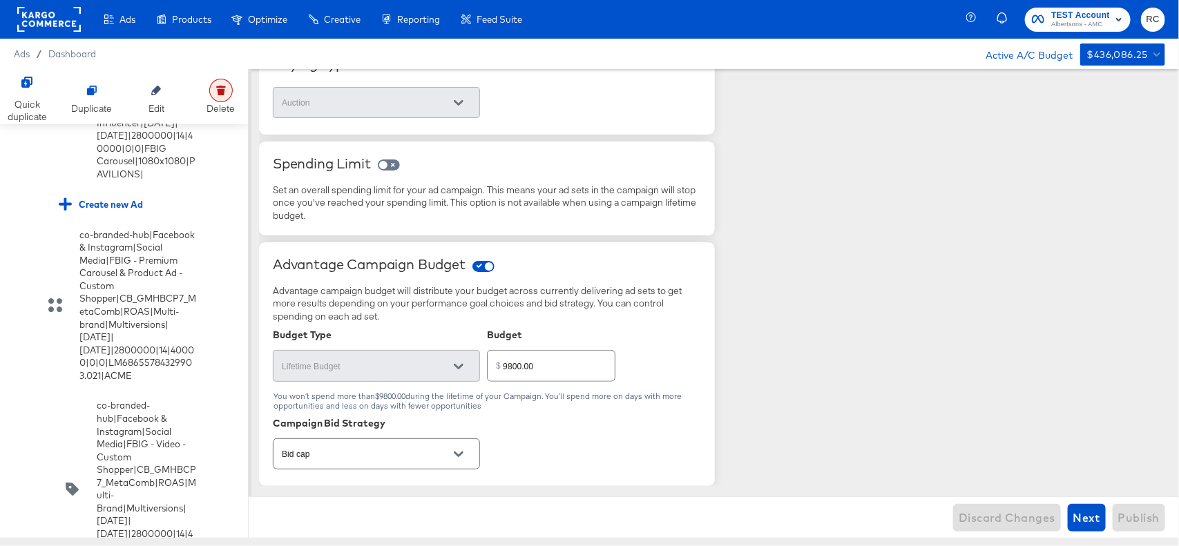
click at [216, 99] on div at bounding box center [220, 90] width 23 height 23
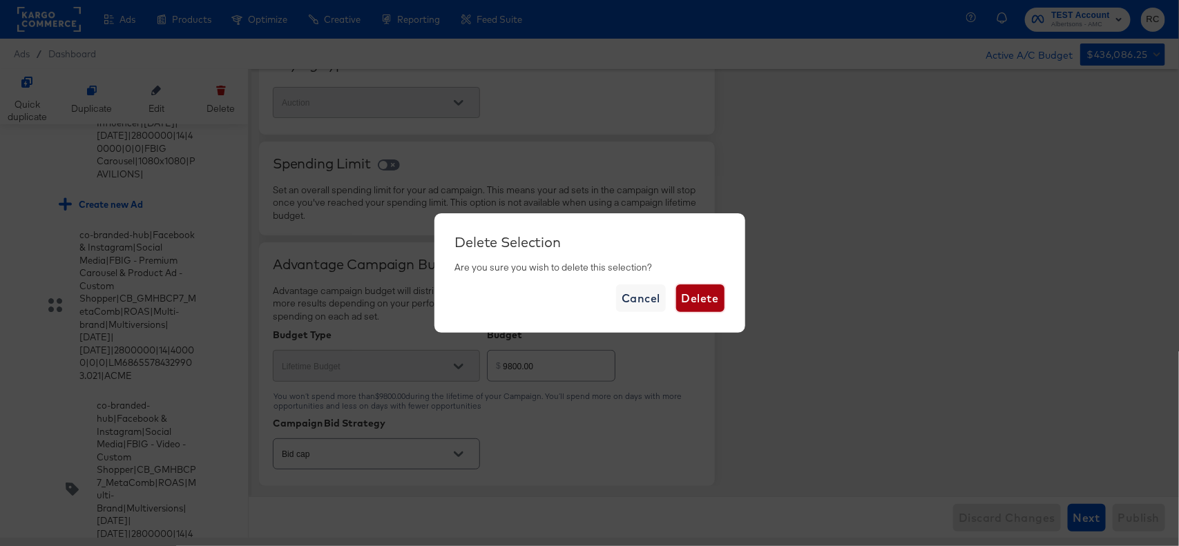
click at [701, 292] on span "Delete" at bounding box center [700, 298] width 37 height 19
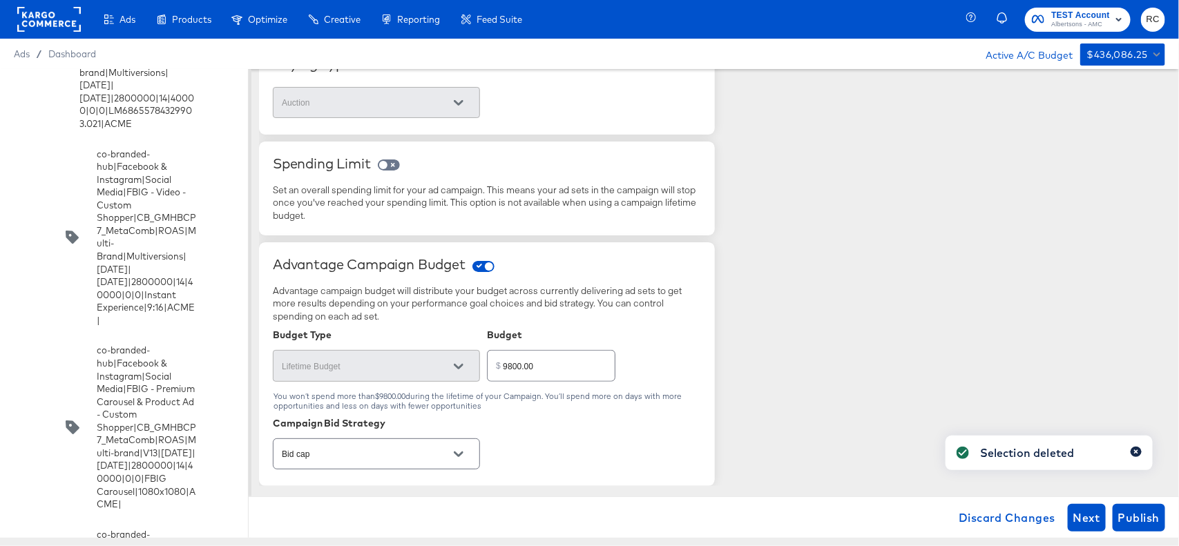
click at [1138, 452] on icon "button" at bounding box center [1137, 452] width 6 height 8
click at [1147, 520] on span "Publish" at bounding box center [1138, 517] width 41 height 19
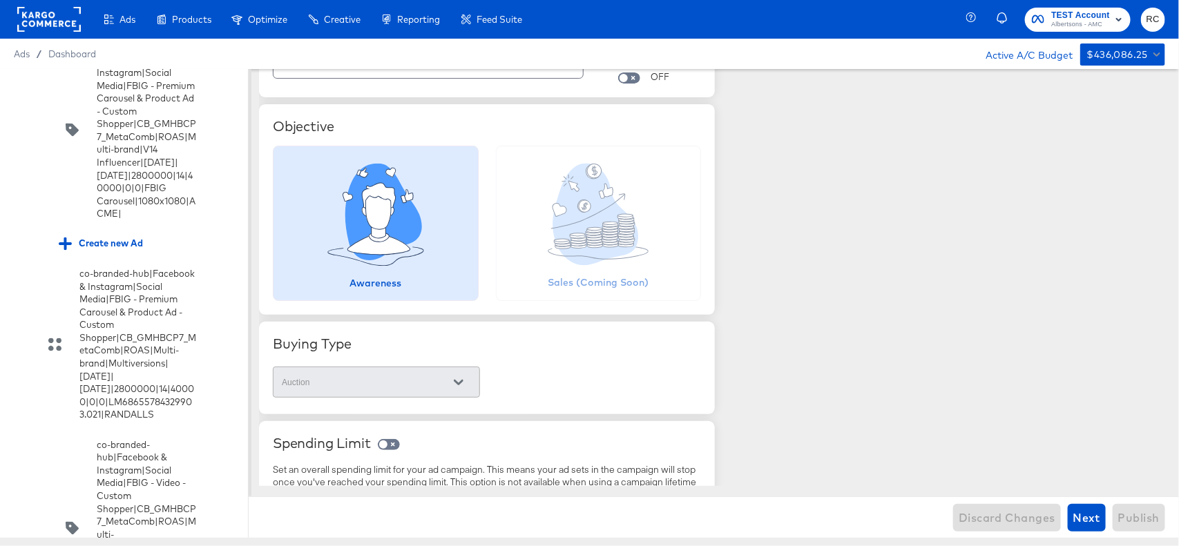
scroll to position [83, 0]
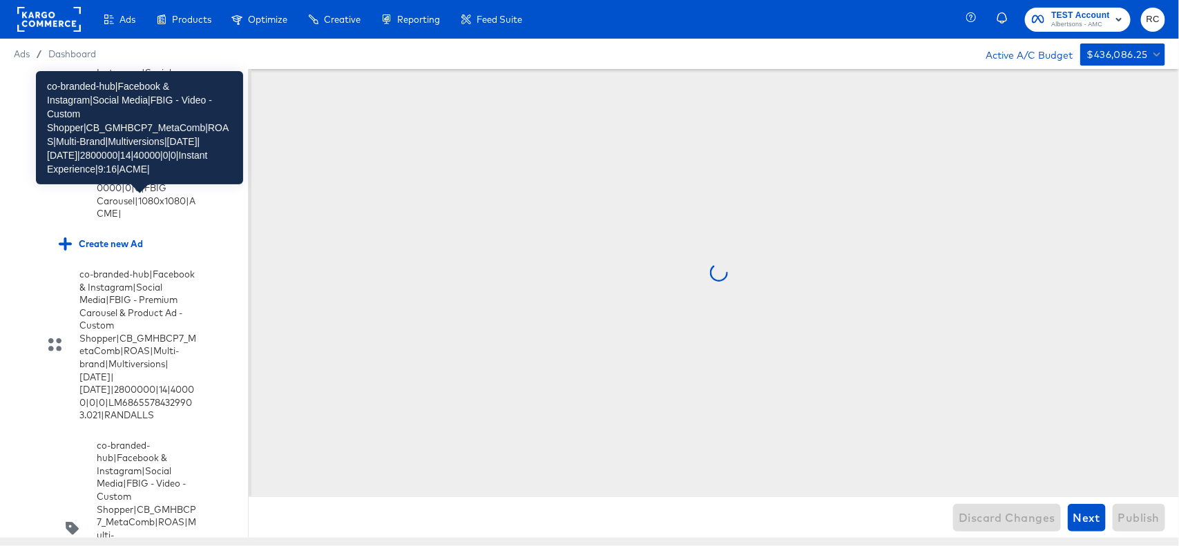
scroll to position [0, 0]
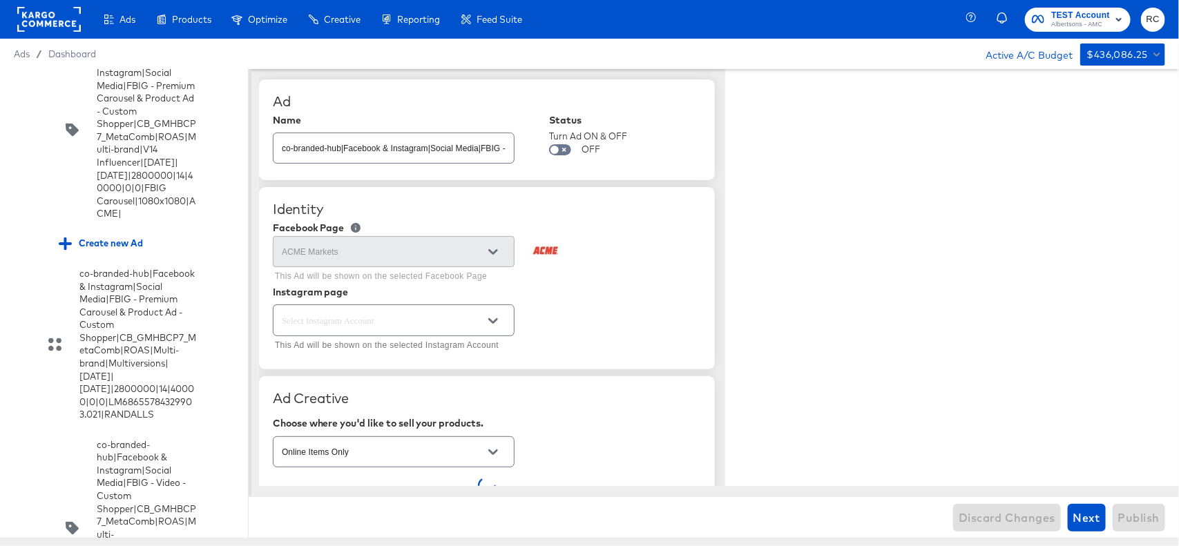
type textarea "x"
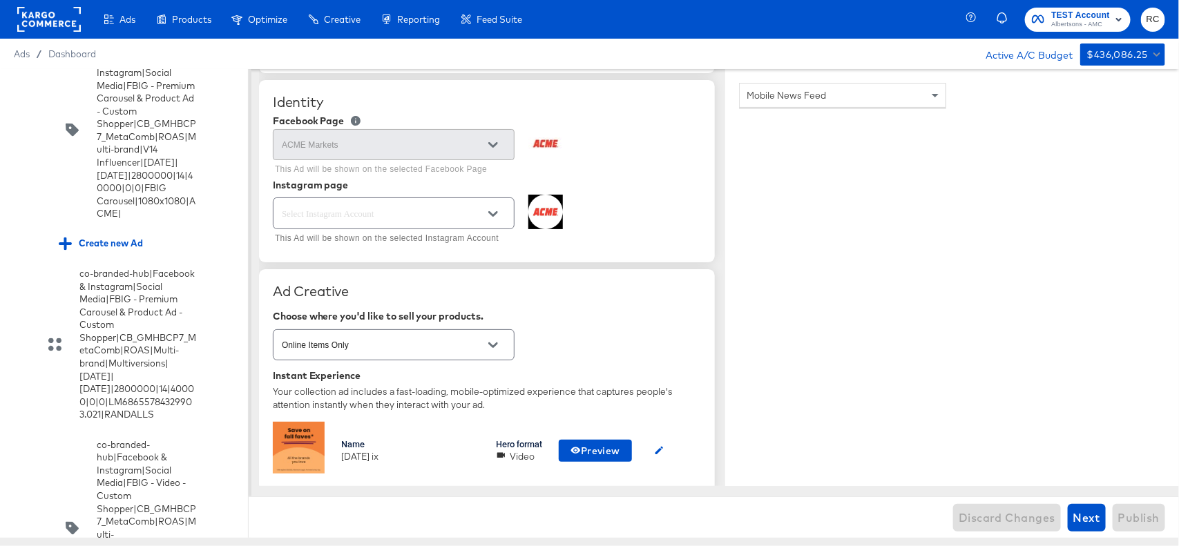
scroll to position [108, 0]
click at [495, 211] on icon "Open" at bounding box center [493, 214] width 10 height 10
click at [622, 232] on div "This Ad will be shown on the selected Instagram Account" at bounding box center [487, 220] width 428 height 53
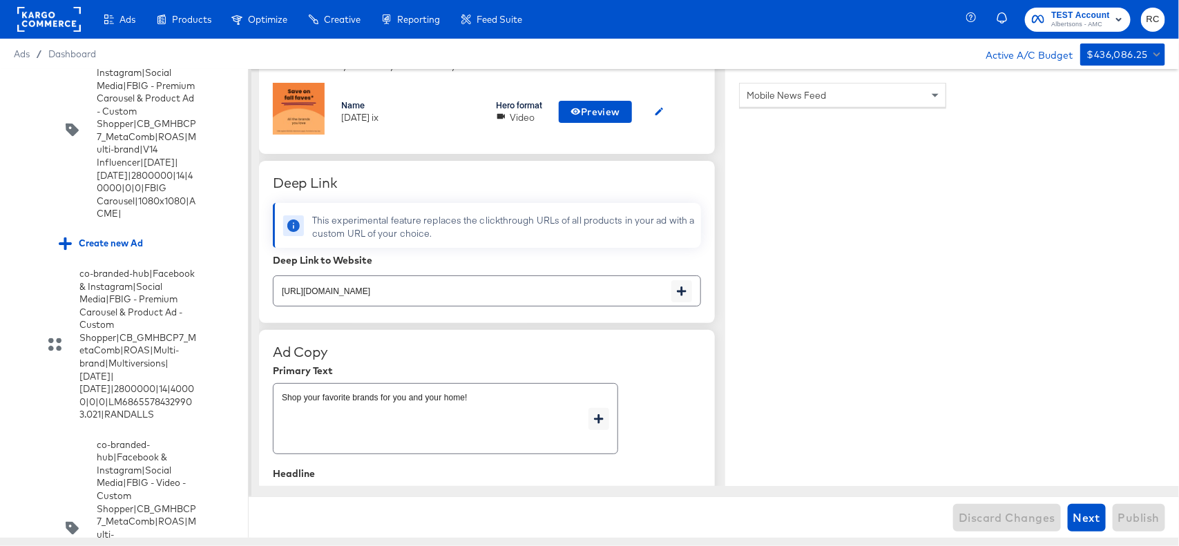
scroll to position [344, 0]
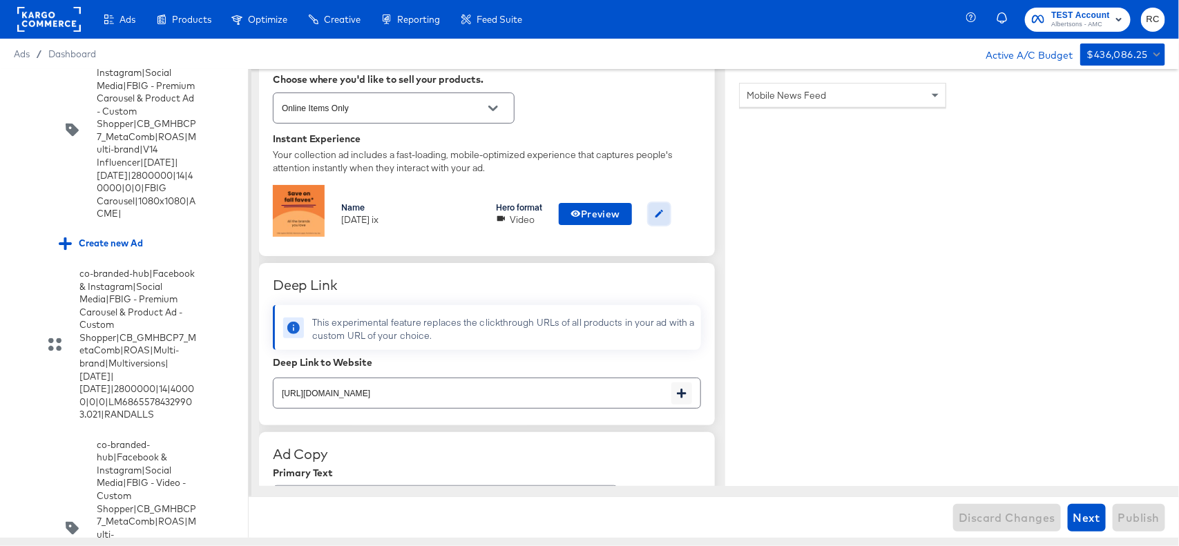
click at [662, 215] on icon "button" at bounding box center [660, 214] width 8 height 8
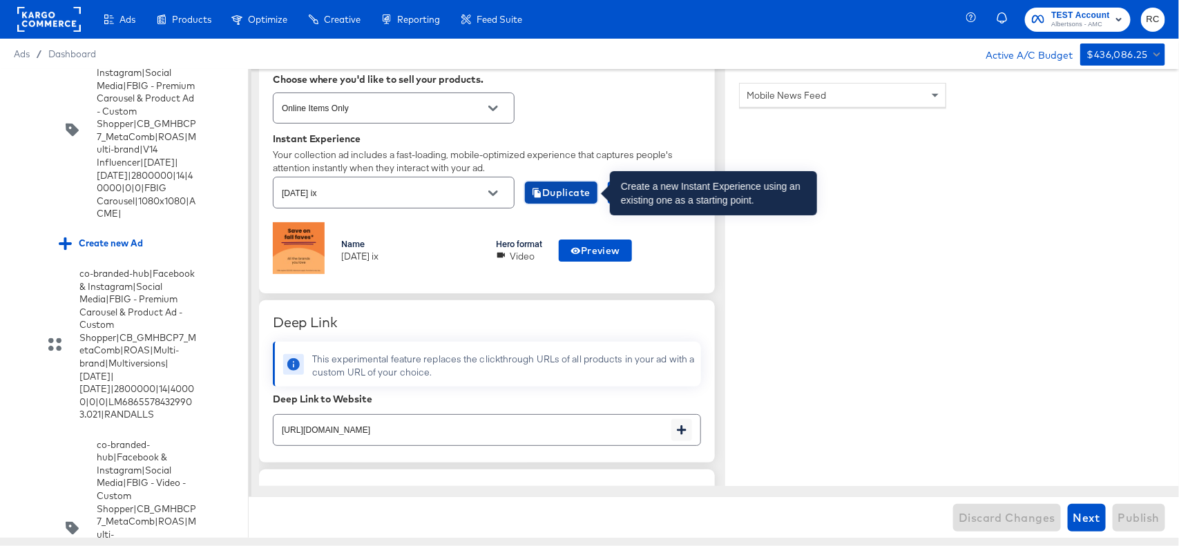
click at [571, 194] on span "Duplicate" at bounding box center [561, 192] width 59 height 17
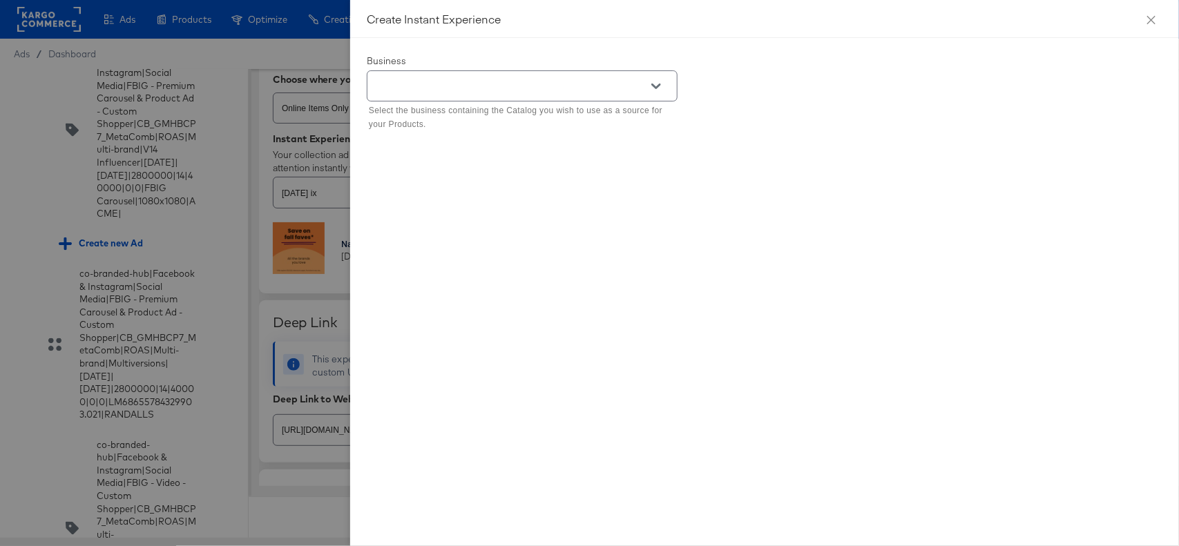
click at [660, 88] on icon "Open" at bounding box center [656, 87] width 10 height 10
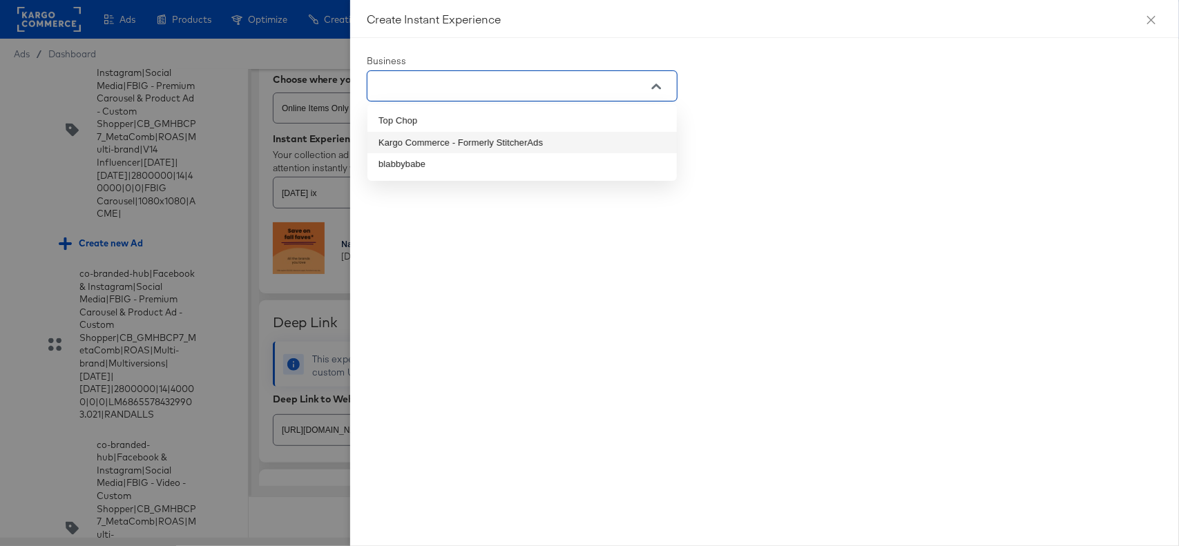
click at [564, 149] on li "Kargo Commerce - Formerly StitcherAds" at bounding box center [522, 143] width 309 height 22
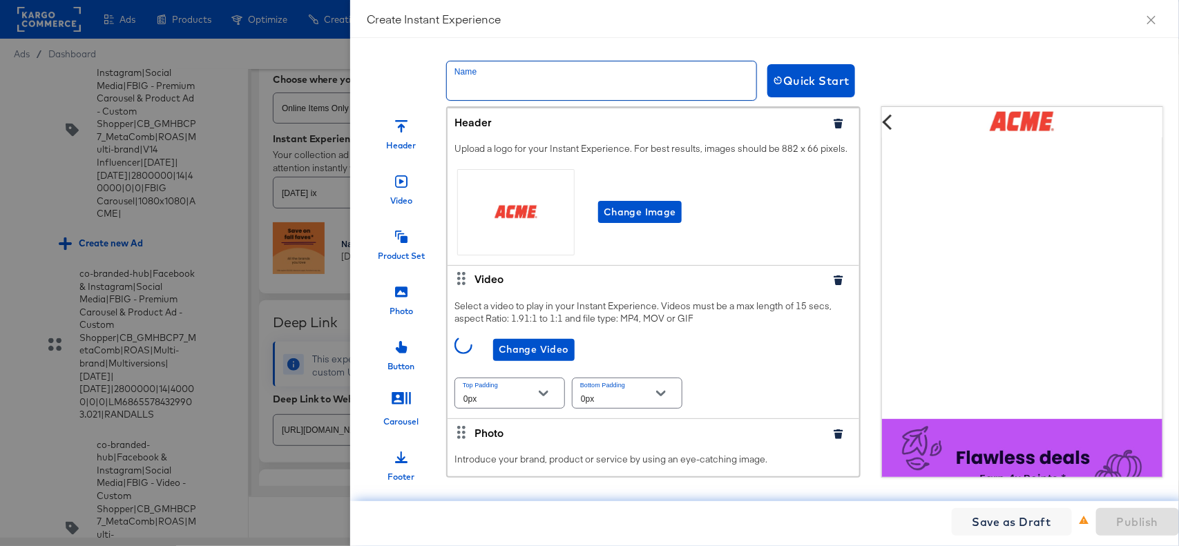
click at [569, 84] on input "text" at bounding box center [601, 80] width 309 height 39
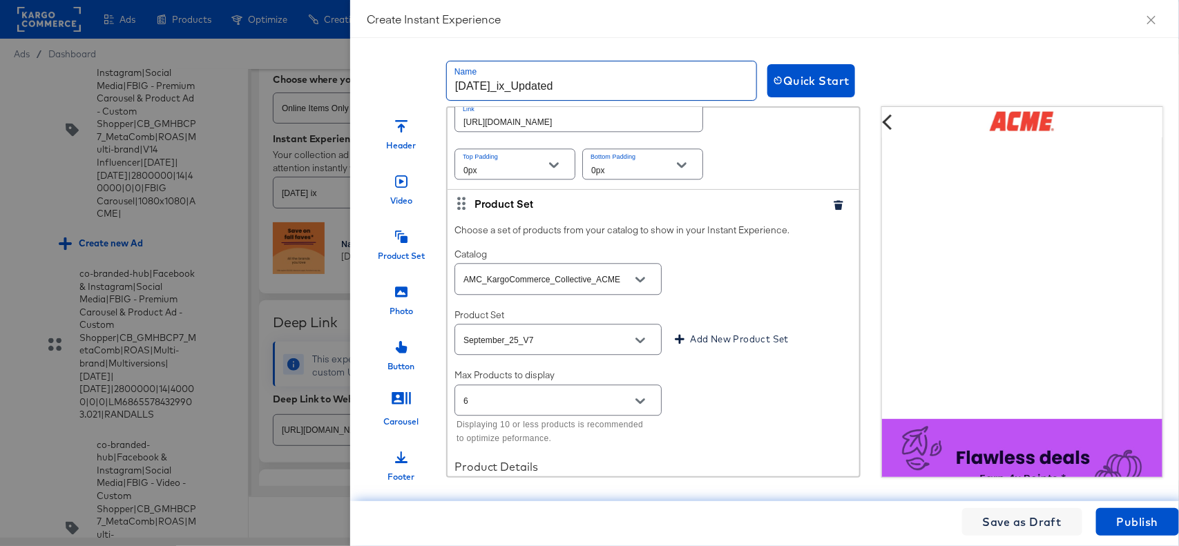
scroll to position [1598, 0]
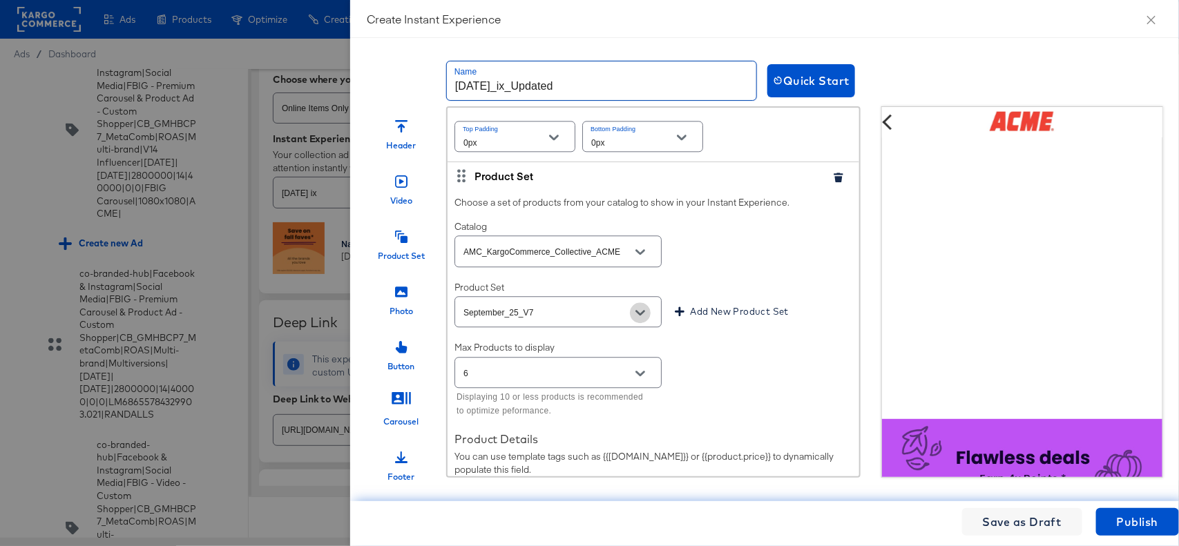
click at [641, 323] on button "Open" at bounding box center [640, 313] width 21 height 21
type input "[DATE]_ix_Updated"
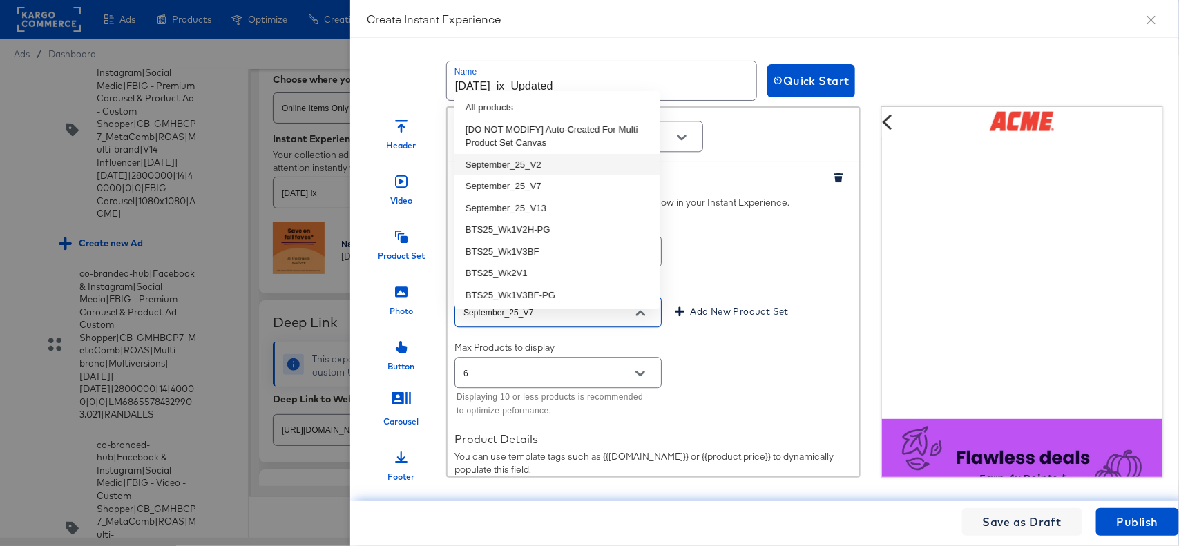
click at [551, 164] on li "September_25_V2" at bounding box center [558, 165] width 206 height 22
type input "September_25_V2"
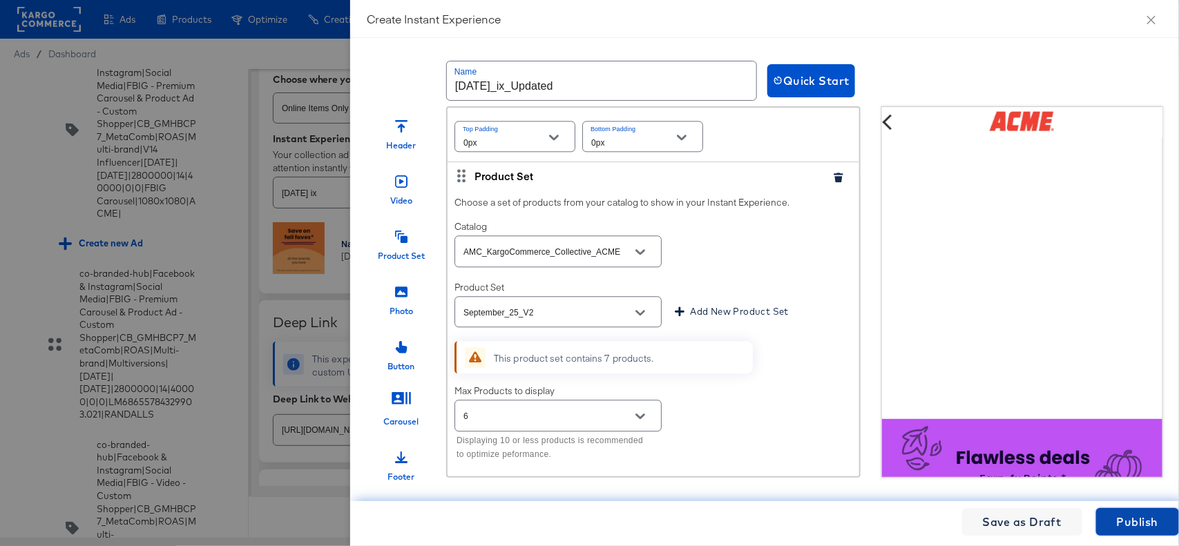
click at [1137, 517] on span "Publish" at bounding box center [1137, 522] width 41 height 19
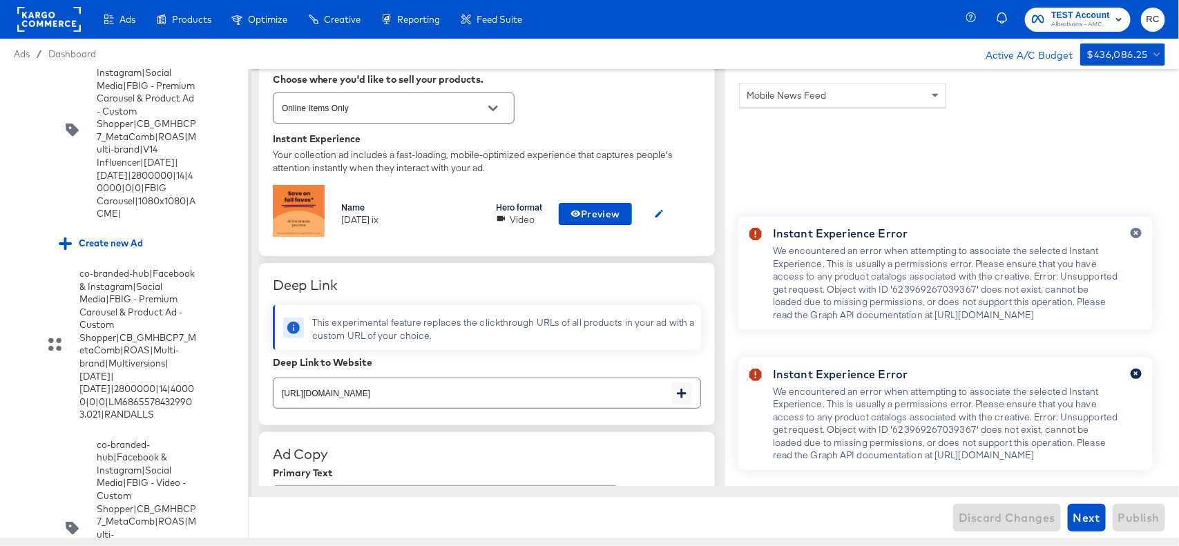
click at [1138, 373] on icon "button" at bounding box center [1136, 374] width 4 height 4
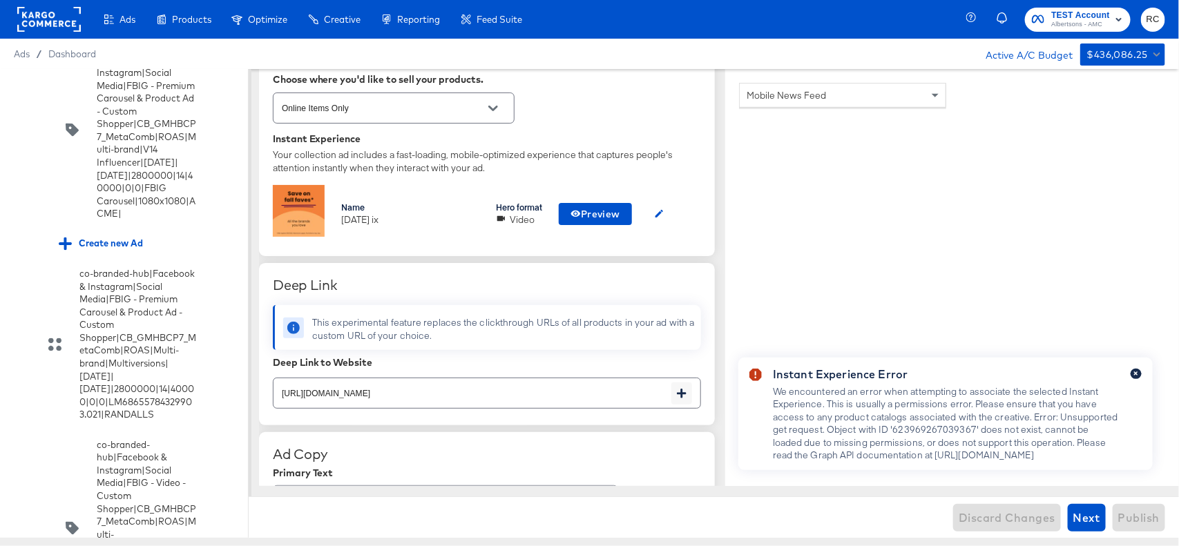
click at [1137, 379] on div at bounding box center [1131, 420] width 22 height 102
type textarea "x"
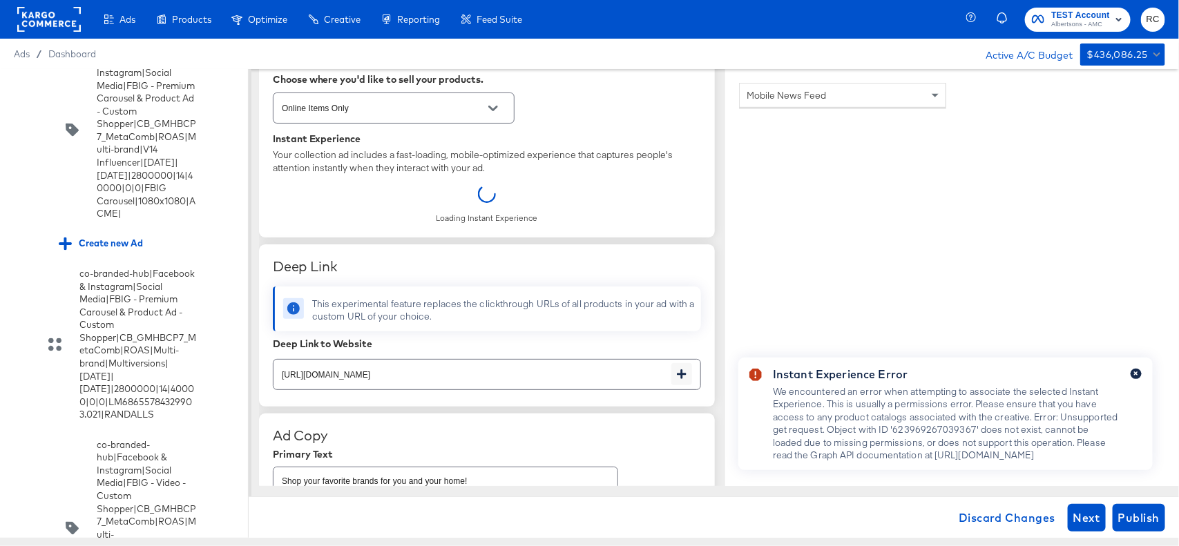
click at [1137, 374] on icon "button" at bounding box center [1136, 374] width 4 height 4
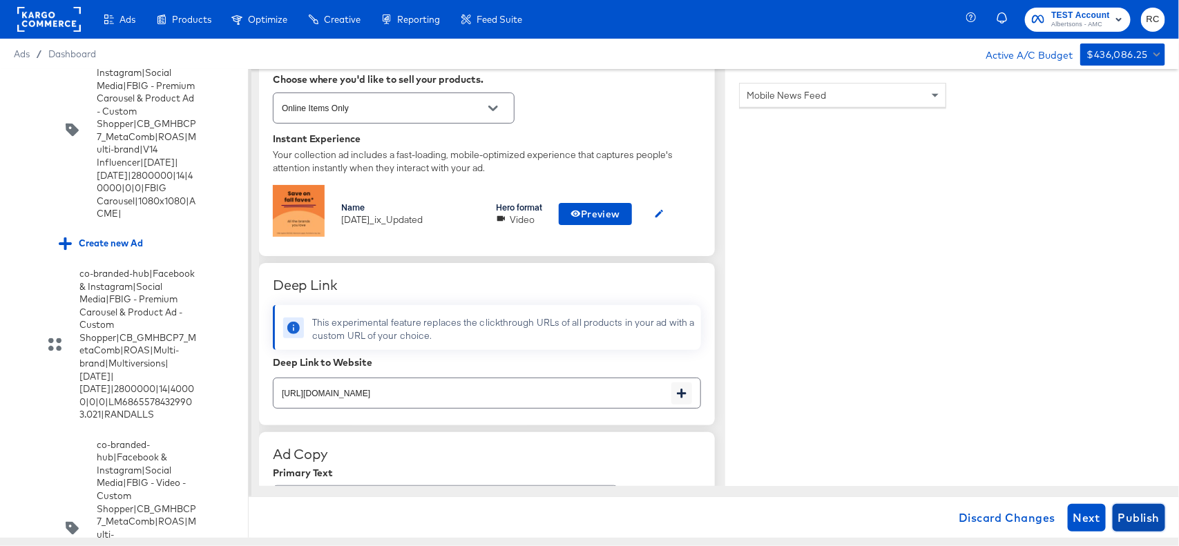
click at [1142, 519] on span "Publish" at bounding box center [1138, 517] width 41 height 19
type textarea "x"
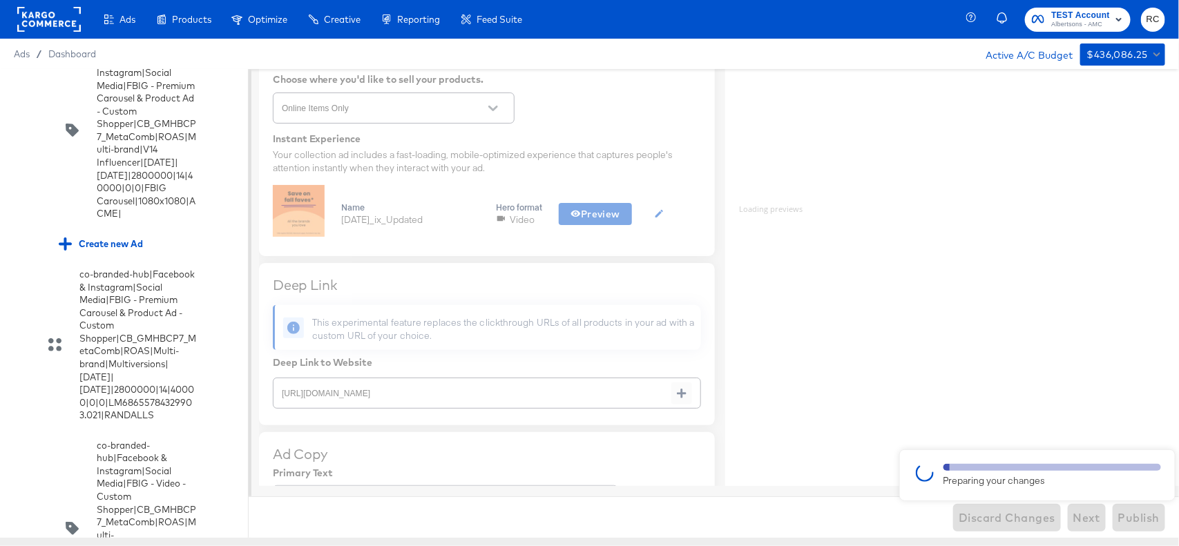
type textarea "x"
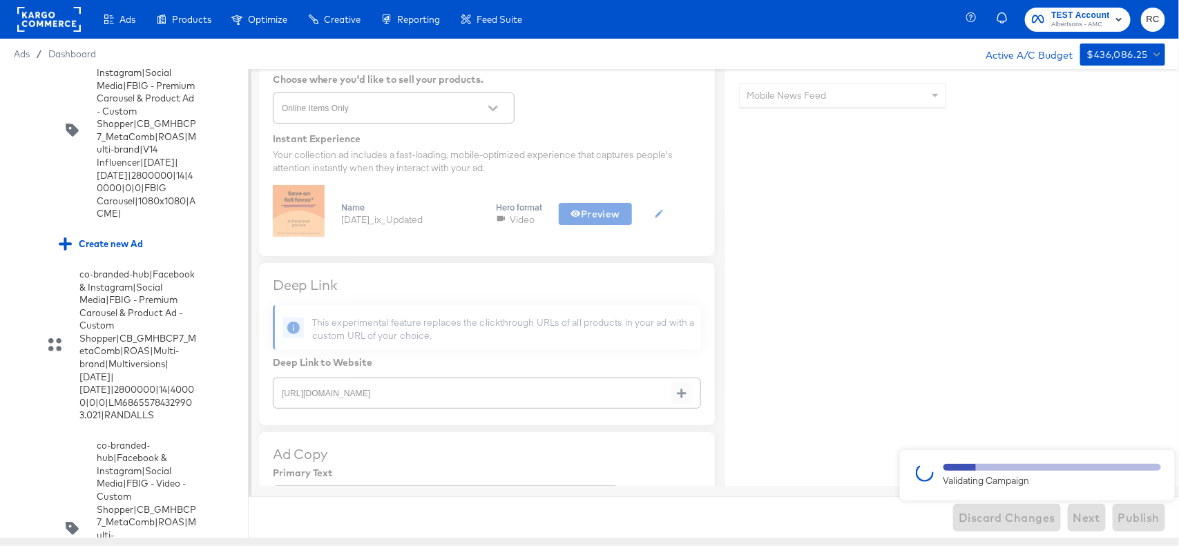
type textarea "x"
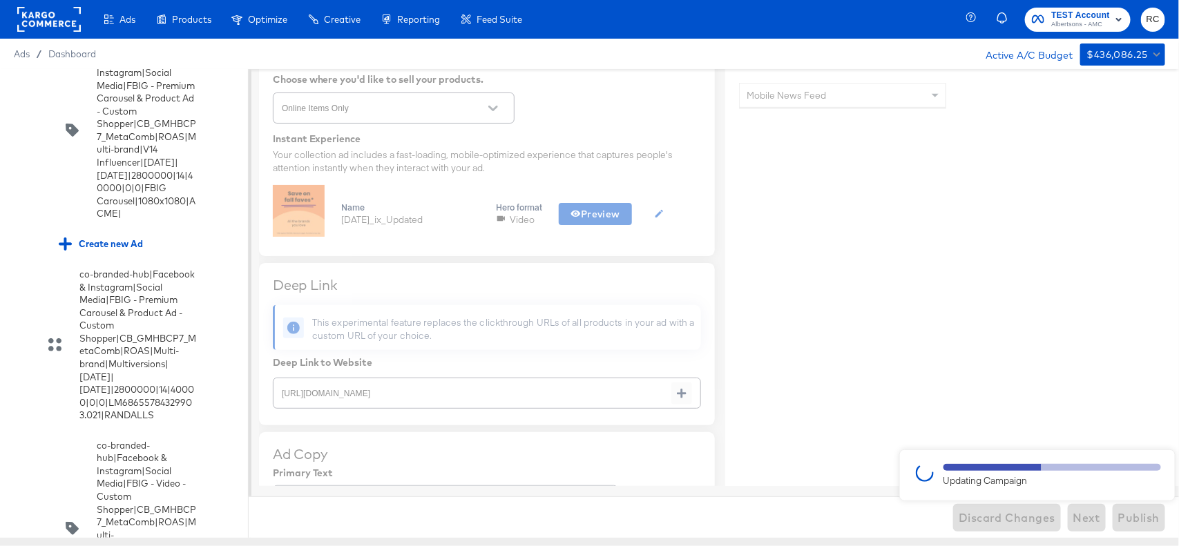
type textarea "x"
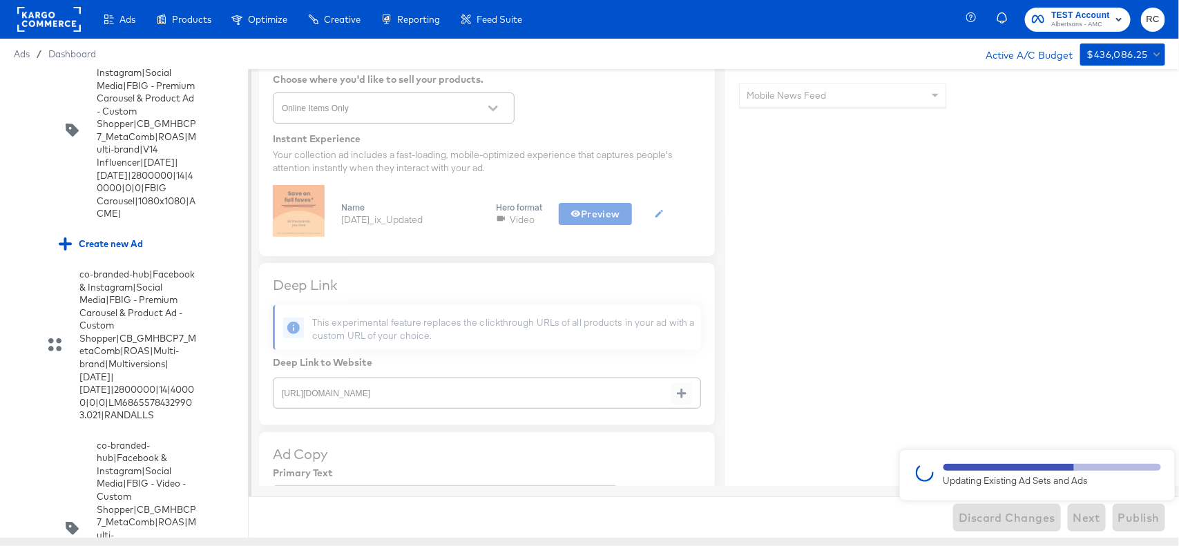
type textarea "x"
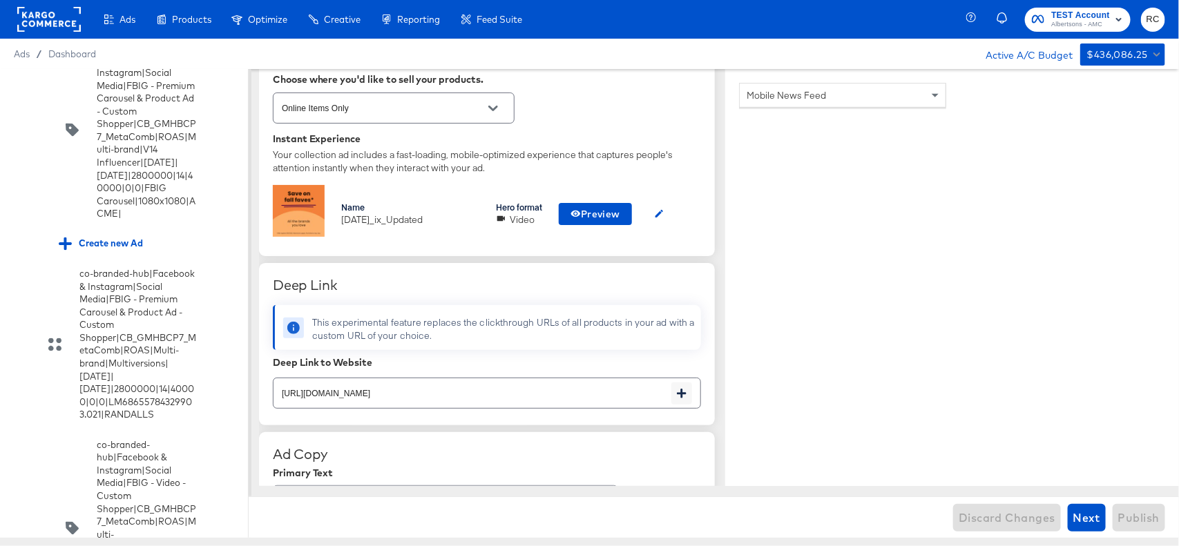
type textarea "x"
click at [662, 216] on icon "button" at bounding box center [659, 214] width 10 height 10
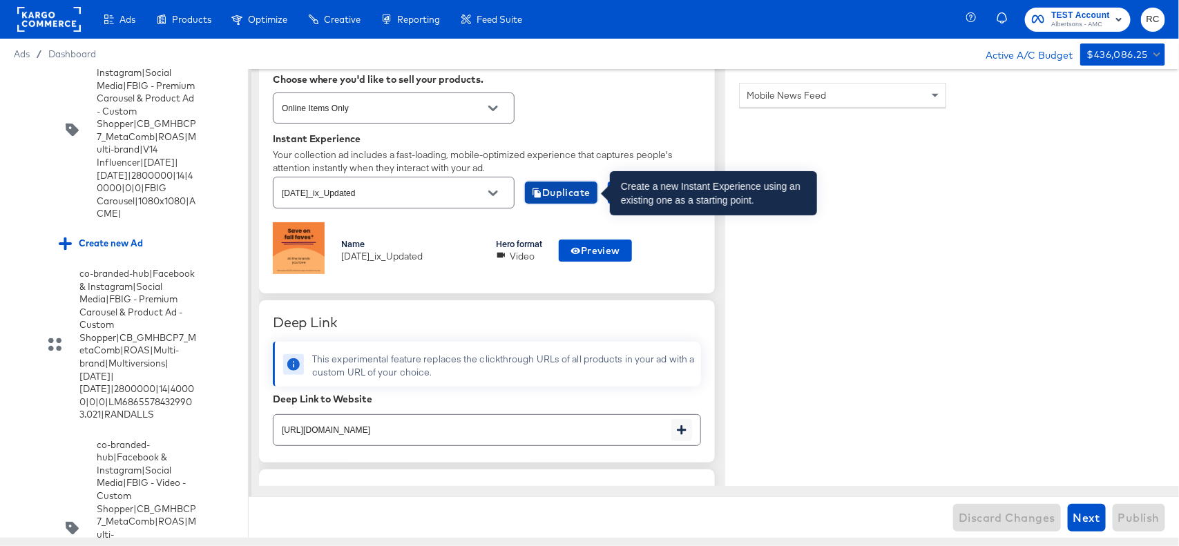
click at [557, 198] on span "Duplicate" at bounding box center [561, 192] width 59 height 17
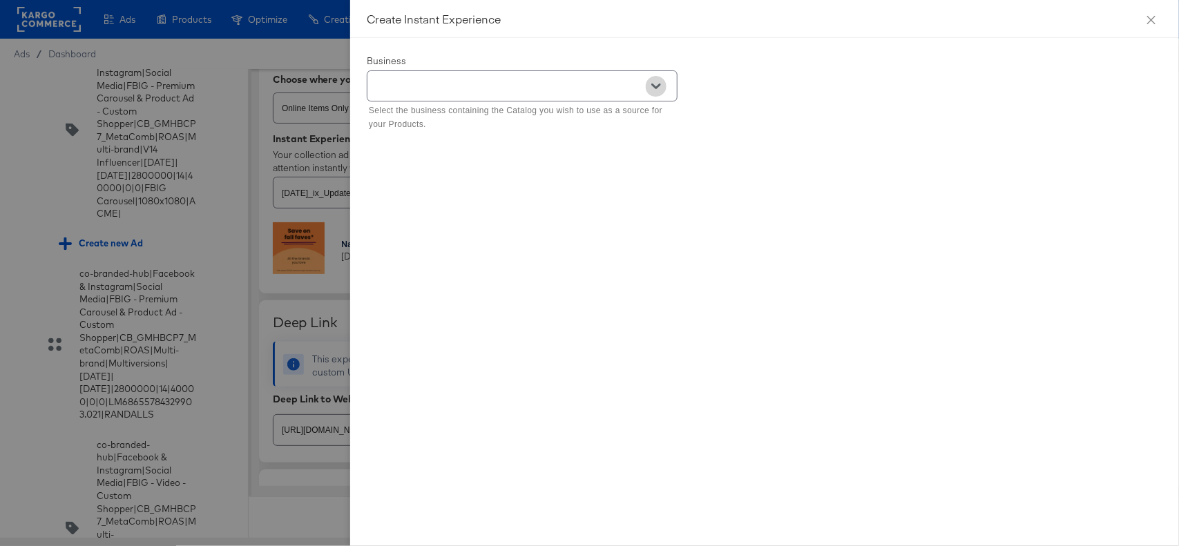
click at [665, 90] on button "Open" at bounding box center [656, 86] width 21 height 21
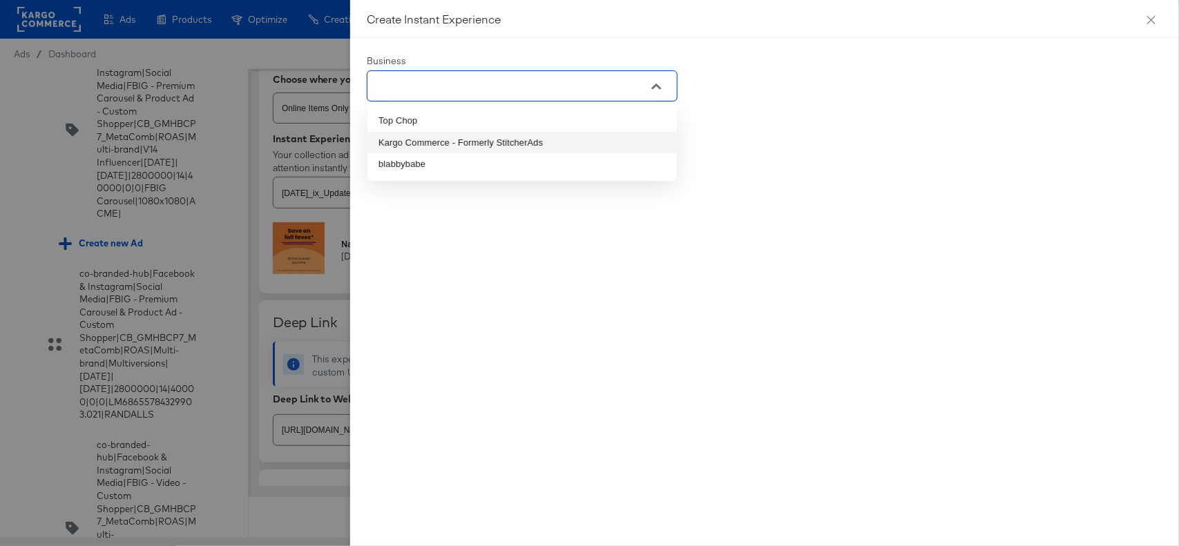
click at [575, 135] on li "Kargo Commerce - Formerly StitcherAds" at bounding box center [522, 143] width 309 height 22
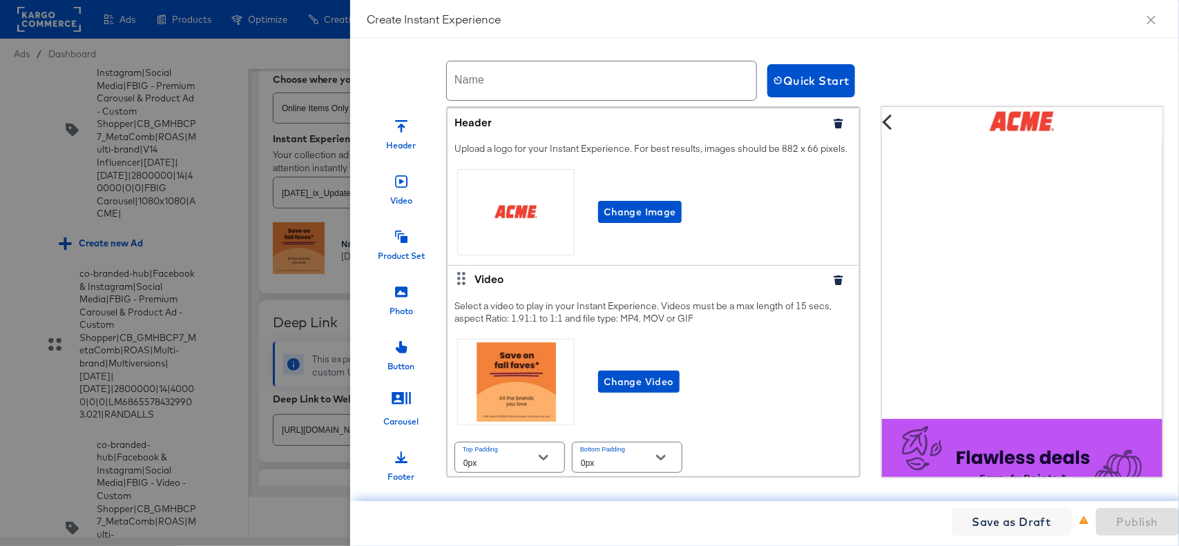
click at [548, 87] on input "text" at bounding box center [601, 80] width 309 height 39
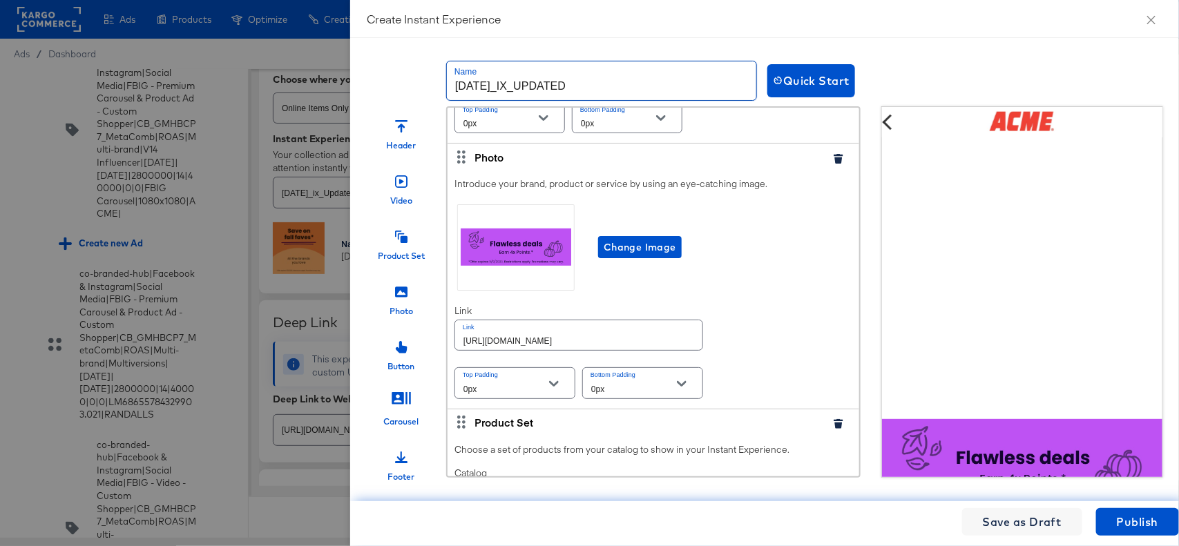
scroll to position [337, 0]
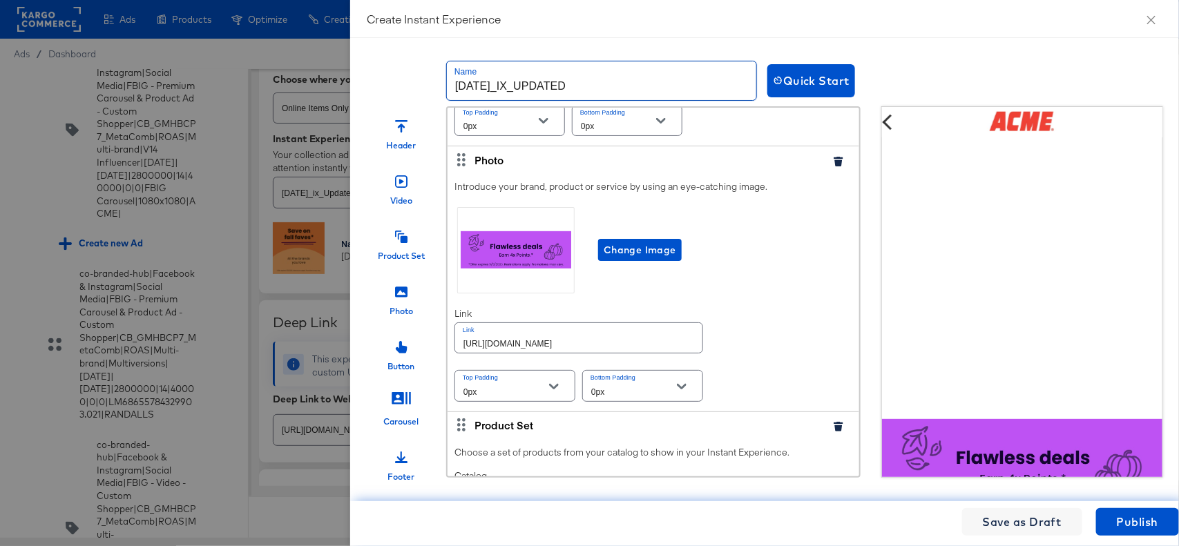
type input "[DATE]_IX_UPDATED"
click at [534, 353] on input "[URL][DOMAIN_NAME]" at bounding box center [578, 338] width 247 height 30
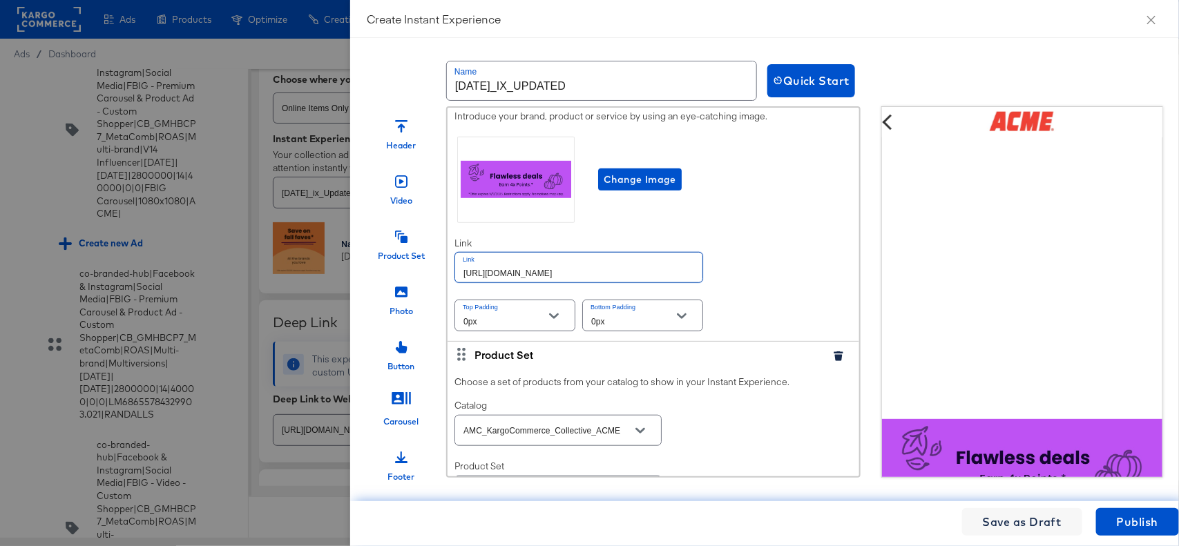
scroll to position [408, 0]
click at [751, 243] on div "Introduce your brand, product or service by using an eye-catching image. Change…" at bounding box center [654, 221] width 412 height 238
click at [624, 282] on input "[URL][DOMAIN_NAME]" at bounding box center [578, 267] width 247 height 30
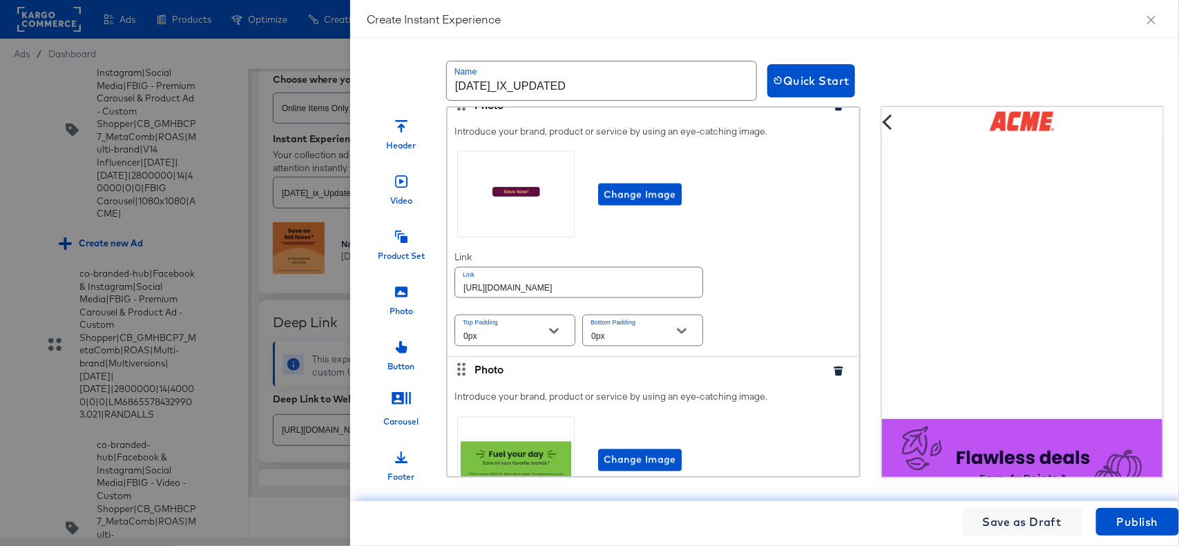
scroll to position [1145, 0]
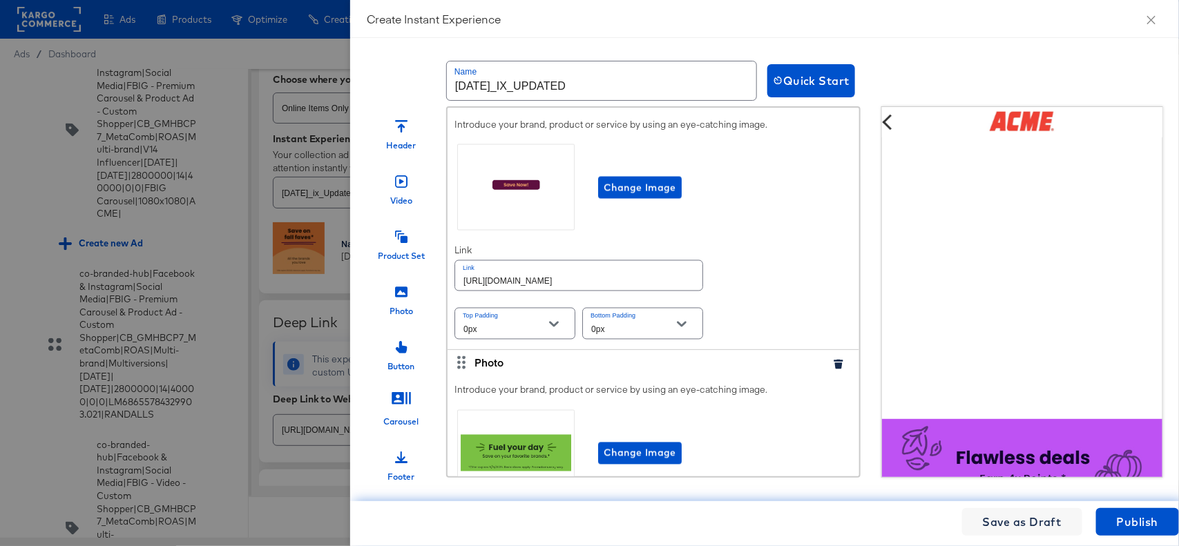
click at [613, 291] on input "[URL][DOMAIN_NAME]" at bounding box center [578, 276] width 247 height 30
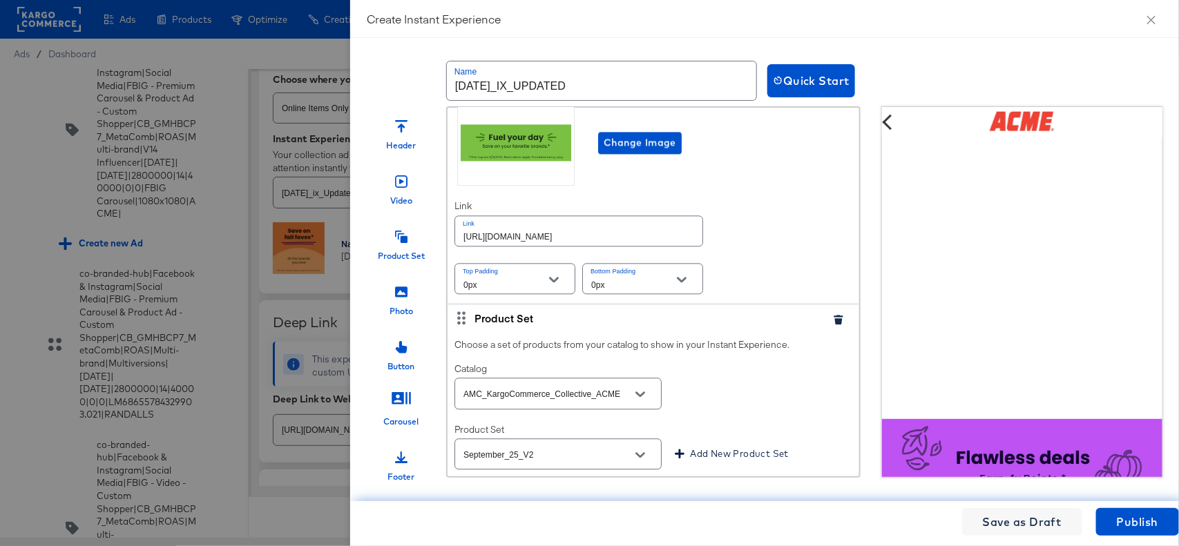
scroll to position [1455, 0]
click at [619, 247] on div "[URL][DOMAIN_NAME]" at bounding box center [579, 231] width 249 height 31
paste input "order/wellness-products"
type input "https://www.acmemarkets.com/order/wellness-products.html"
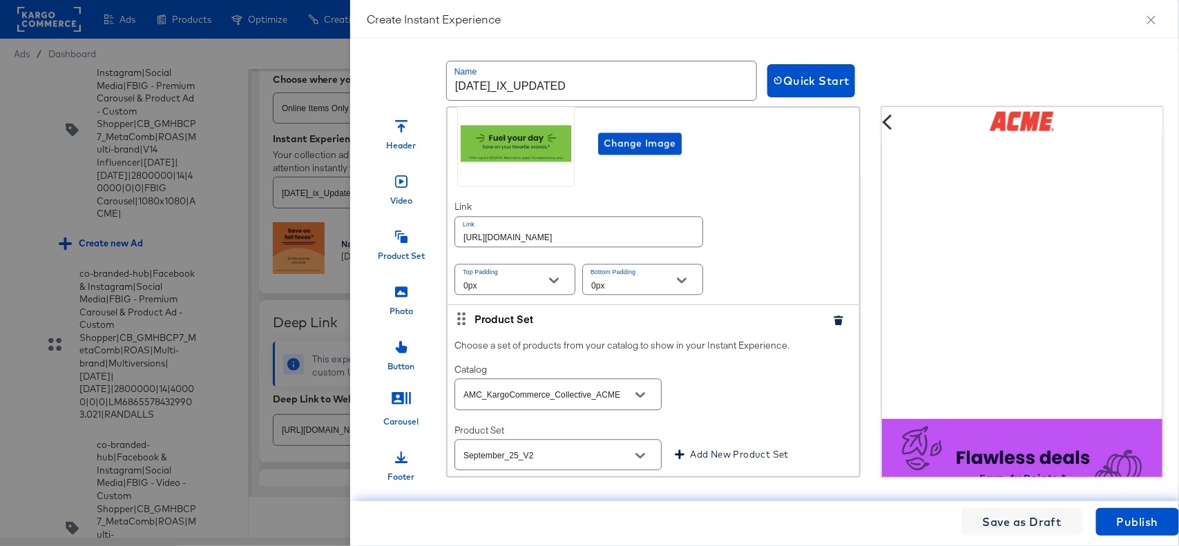
click at [814, 226] on div "Introduce your brand, product or service by using an eye-catching image. Change…" at bounding box center [654, 186] width 412 height 238
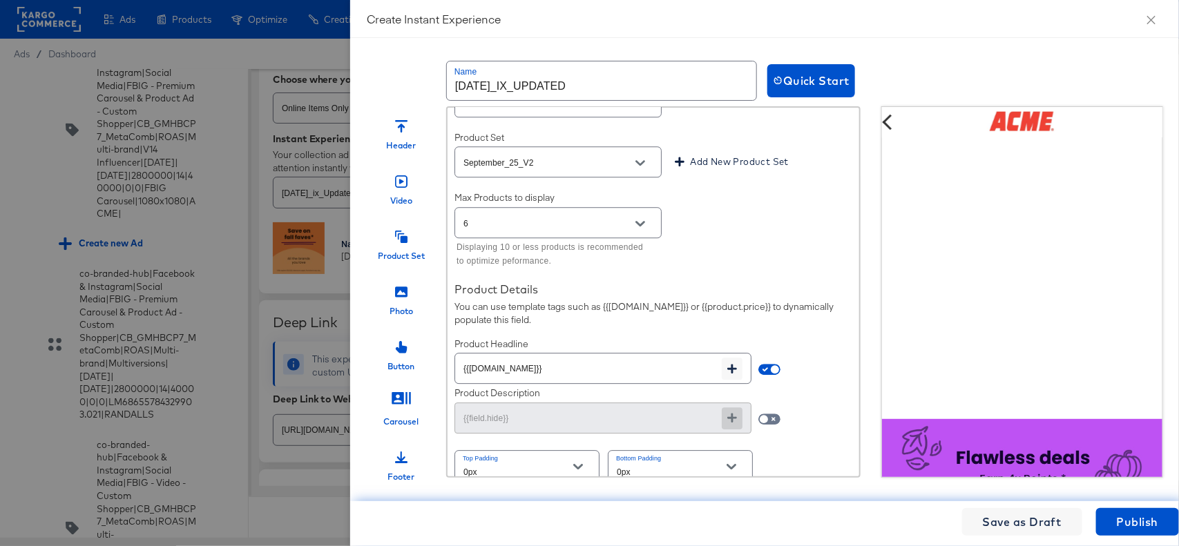
scroll to position [1745, 0]
click at [1156, 519] on span "Publish" at bounding box center [1137, 522] width 41 height 19
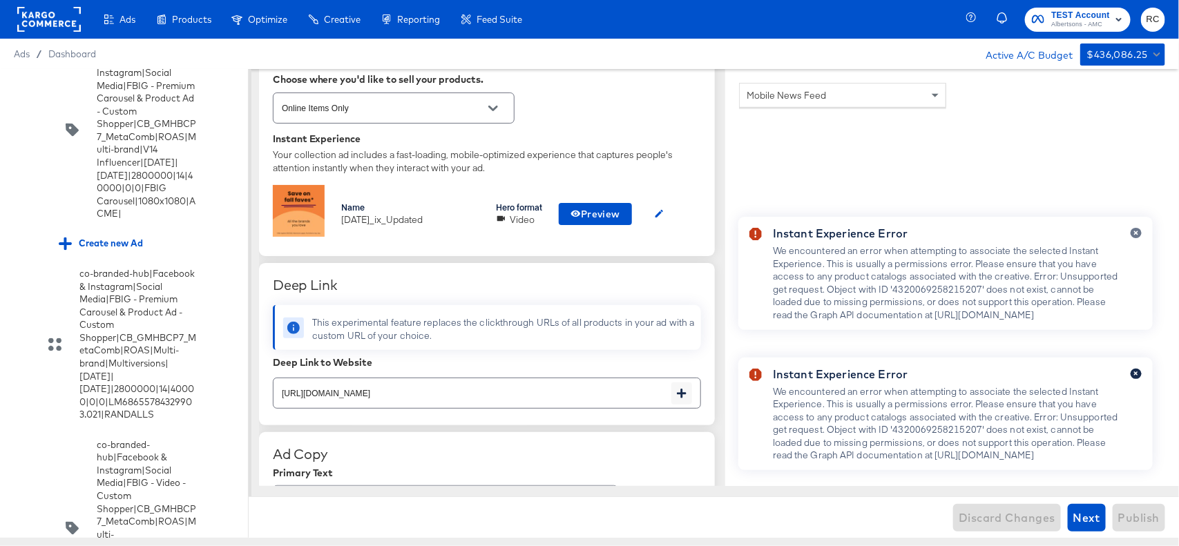
click at [1135, 372] on icon "button" at bounding box center [1136, 374] width 4 height 4
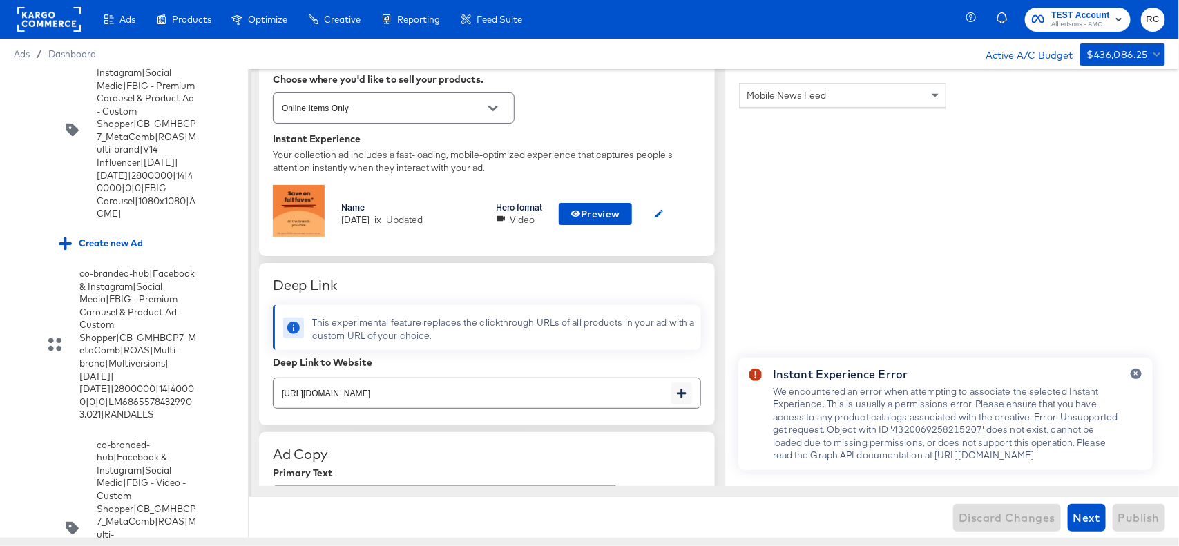
click at [1135, 372] on icon "button" at bounding box center [1136, 374] width 4 height 4
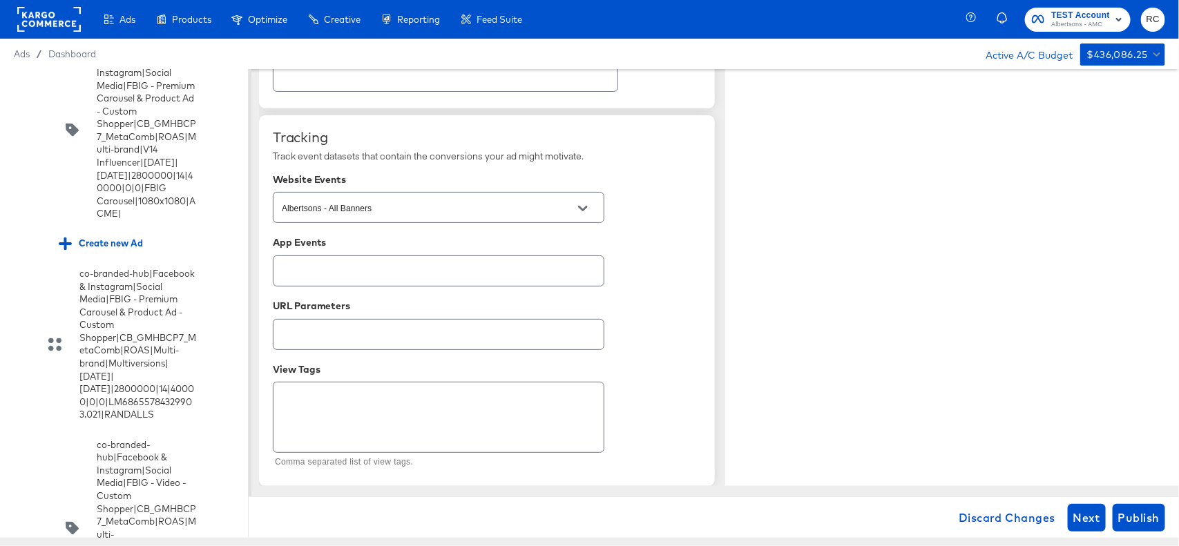
scroll to position [0, 0]
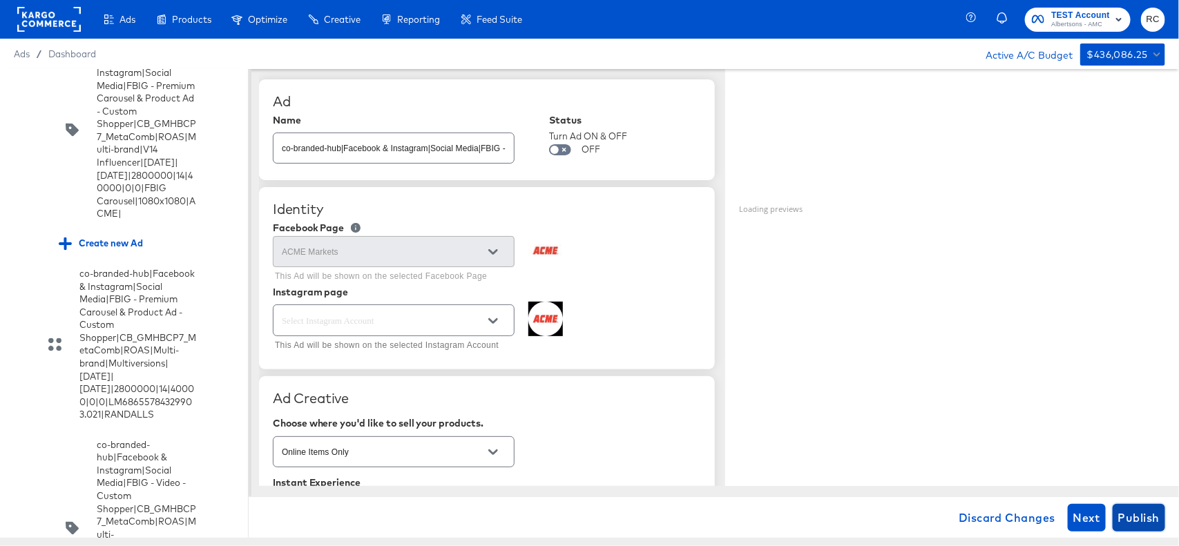
click at [1152, 515] on span "Publish" at bounding box center [1138, 517] width 41 height 19
